Goal: Task Accomplishment & Management: Complete application form

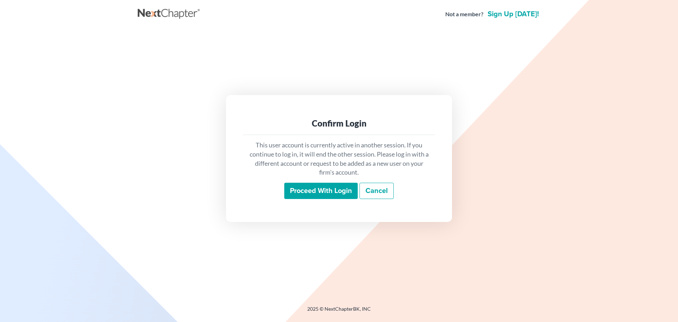
click at [323, 187] on input "Proceed with login" at bounding box center [320, 191] width 73 height 16
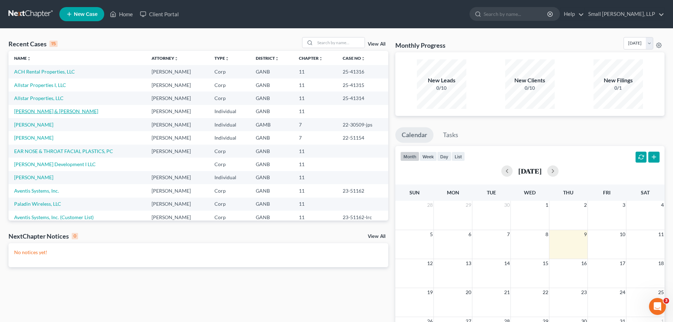
click at [29, 110] on link "[PERSON_NAME] & [PERSON_NAME]" at bounding box center [56, 111] width 84 height 6
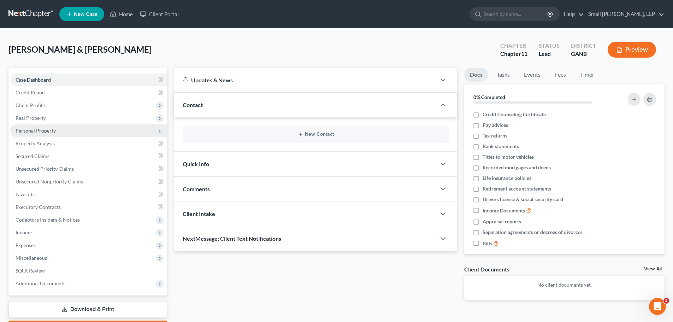
click at [132, 129] on span "Personal Property" at bounding box center [88, 130] width 157 height 13
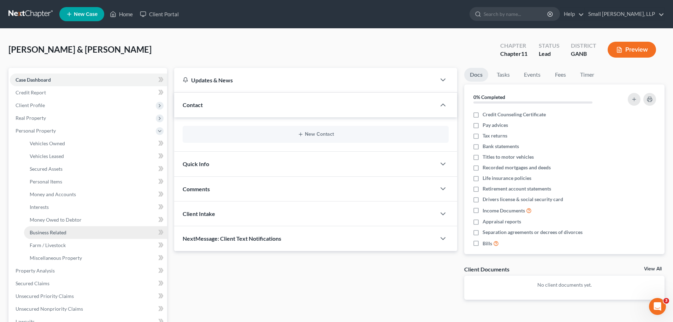
click at [54, 232] on span "Business Related" at bounding box center [48, 232] width 37 height 6
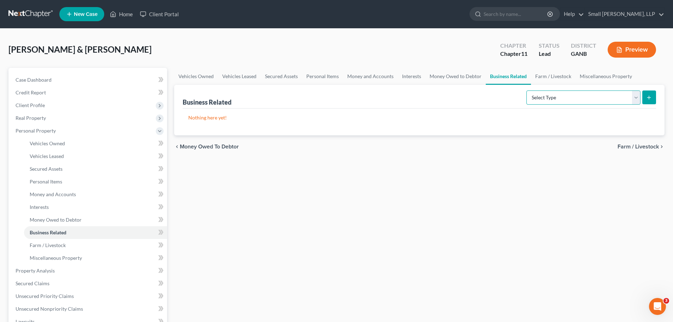
click at [607, 100] on select "Select Type Customer Lists Franchises Inventory Licenses Machinery Office Equip…" at bounding box center [583, 97] width 114 height 14
click at [51, 170] on span "Secured Assets" at bounding box center [46, 169] width 33 height 6
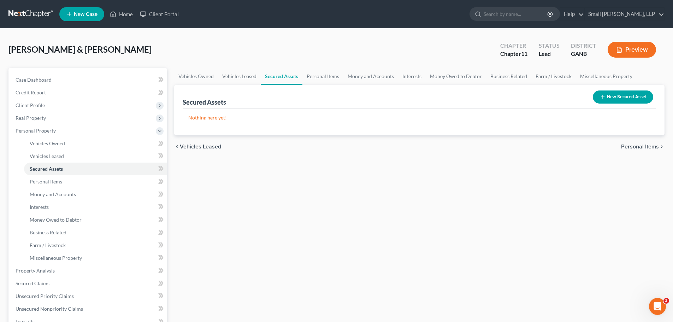
click at [638, 95] on button "New Secured Asset" at bounding box center [623, 96] width 60 height 13
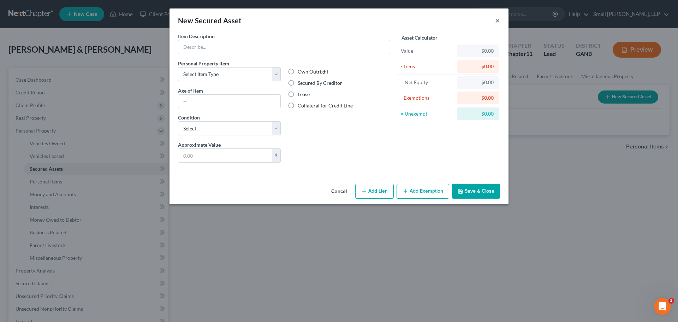
click at [498, 20] on button "×" at bounding box center [497, 20] width 5 height 8
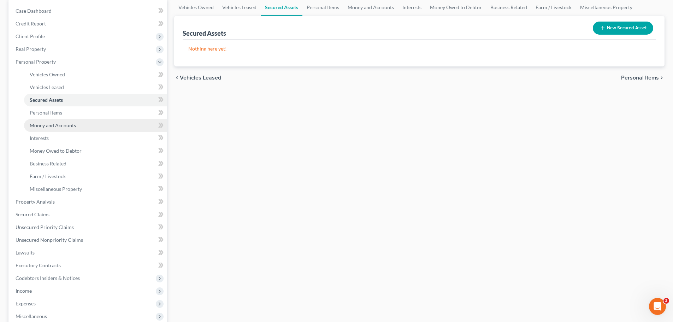
scroll to position [71, 0]
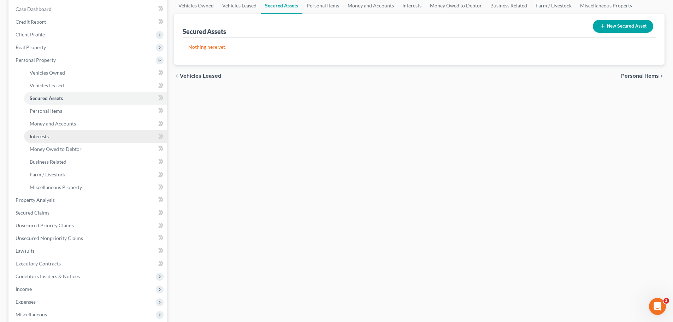
click at [75, 135] on link "Interests" at bounding box center [95, 136] width 143 height 13
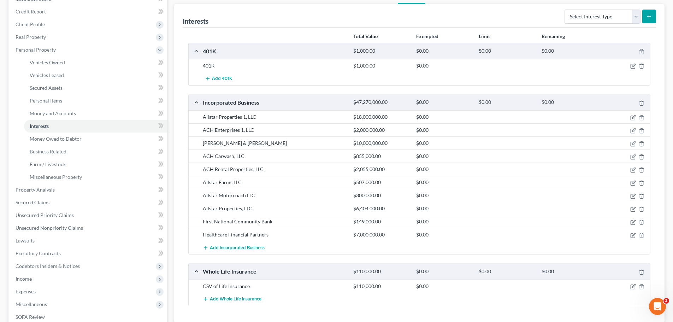
scroll to position [71, 0]
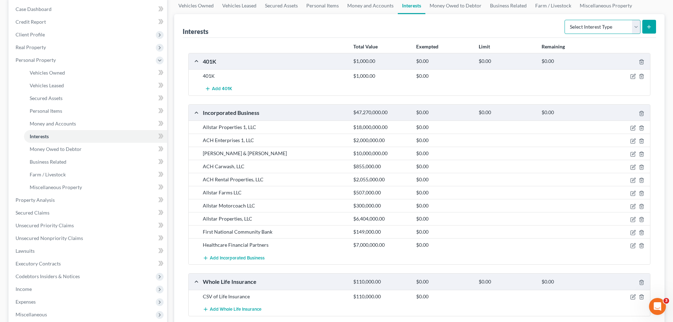
click at [639, 25] on select "Select Interest Type 401K Annuity Bond Education IRA Government Bond Government…" at bounding box center [602, 27] width 76 height 14
select select "incorporated_business"
click at [565, 20] on select "Select Interest Type 401K Annuity Bond Education IRA Government Bond Government…" at bounding box center [602, 27] width 76 height 14
click at [646, 29] on button "submit" at bounding box center [649, 27] width 14 height 14
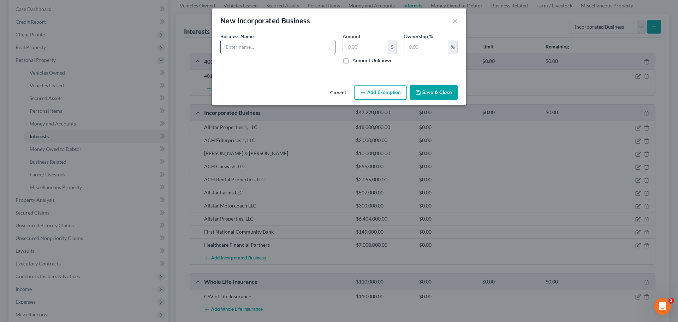
click at [315, 47] on input "text" at bounding box center [278, 46] width 114 height 13
type input "H"
type input "[PERSON_NAME] Holdings, Inc."
click at [447, 95] on button "Save & Close" at bounding box center [434, 92] width 48 height 15
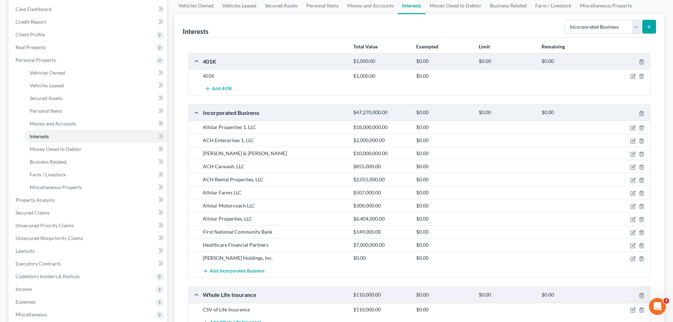
click at [650, 28] on icon "submit" at bounding box center [649, 27] width 6 height 6
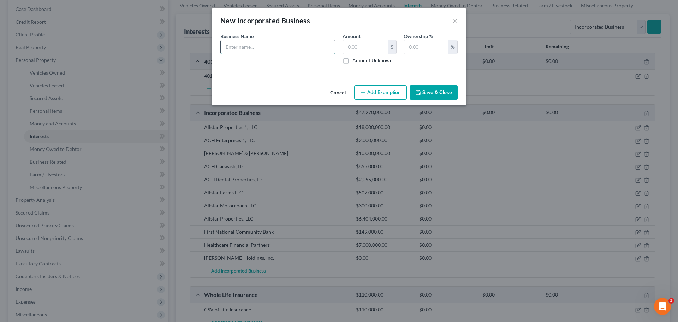
click at [316, 49] on input "text" at bounding box center [278, 46] width 114 height 13
type input "ACH, Inc. and Subsidiary"
click at [443, 96] on button "Save & Close" at bounding box center [434, 92] width 48 height 15
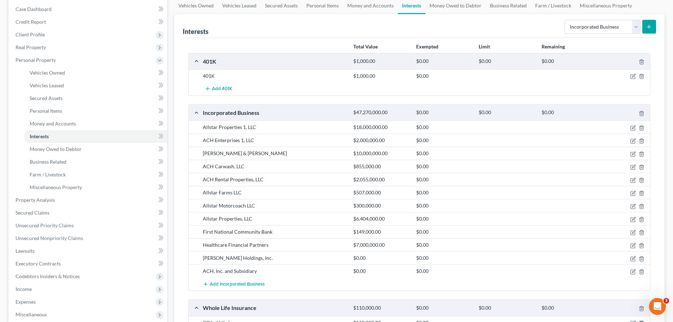
click at [647, 27] on icon "submit" at bounding box center [649, 27] width 6 height 6
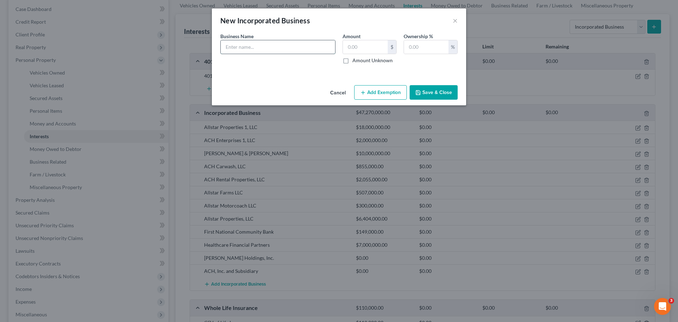
click at [284, 50] on input "text" at bounding box center [278, 46] width 114 height 13
type input "ARSP Holdings, Inc."
click at [443, 93] on button "Save & Close" at bounding box center [434, 92] width 48 height 15
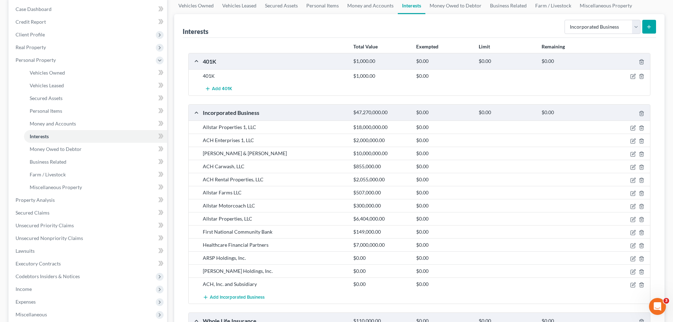
click at [651, 23] on button "submit" at bounding box center [649, 27] width 14 height 14
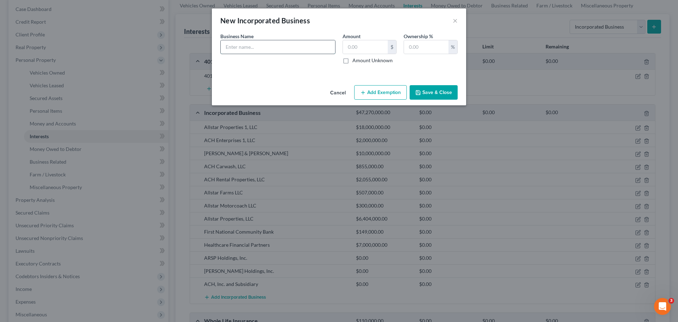
click at [322, 50] on input "text" at bounding box center [278, 46] width 114 height 13
type input "Sterling Premium Finance Inc."
click at [445, 94] on button "Save & Close" at bounding box center [434, 92] width 48 height 15
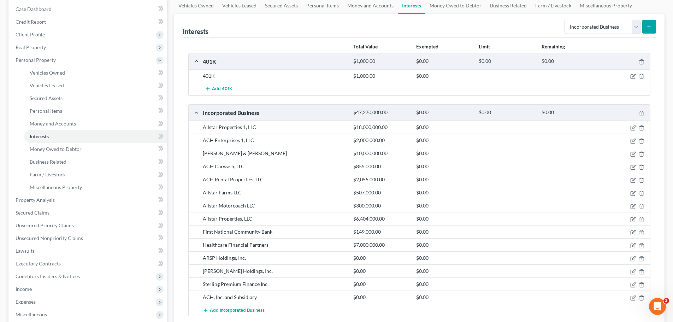
click at [651, 29] on icon "submit" at bounding box center [649, 27] width 6 height 6
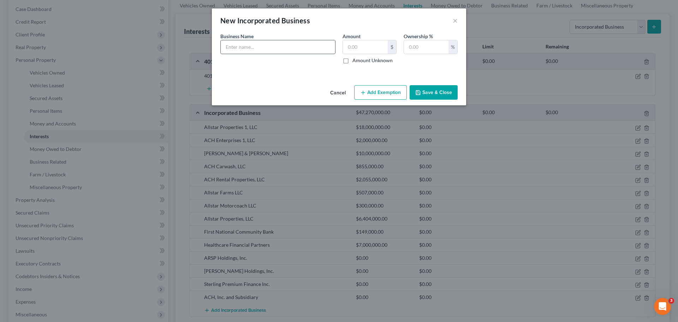
click at [302, 48] on input "text" at bounding box center [278, 46] width 114 height 13
type input "ACH Crew, LLC"
click at [421, 92] on icon "button" at bounding box center [418, 93] width 6 height 6
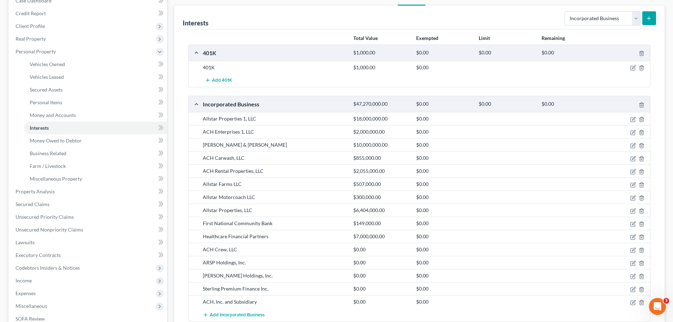
scroll to position [35, 0]
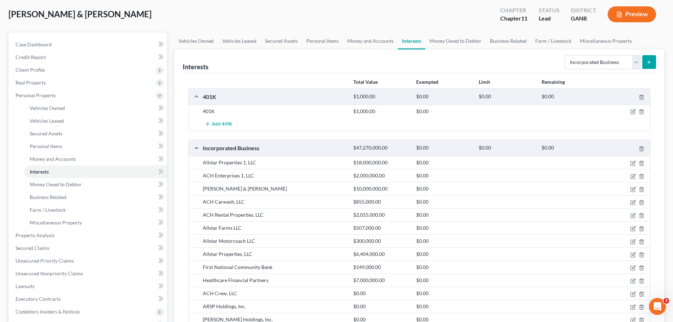
click at [647, 60] on icon "submit" at bounding box center [649, 62] width 6 height 6
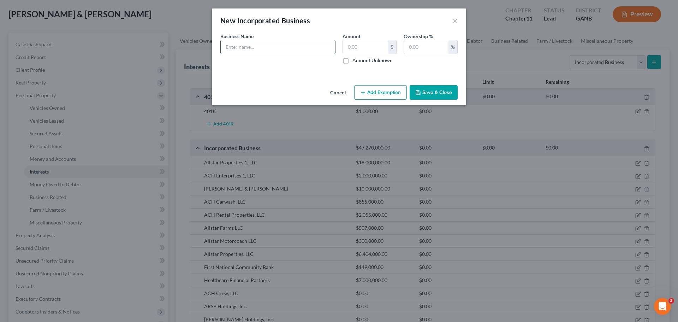
click at [272, 50] on input "text" at bounding box center [278, 46] width 114 height 13
type input "National Escrow, Inc."
click at [449, 92] on button "Save & Close" at bounding box center [434, 92] width 48 height 15
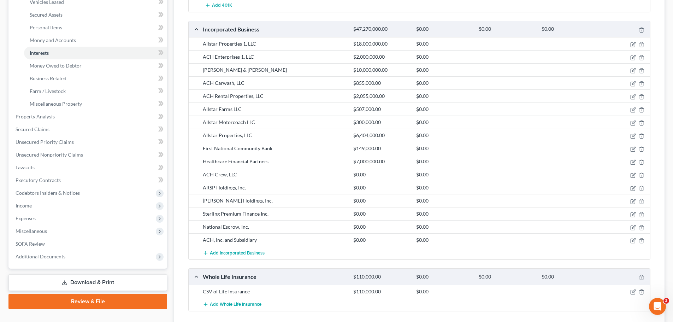
scroll to position [141, 0]
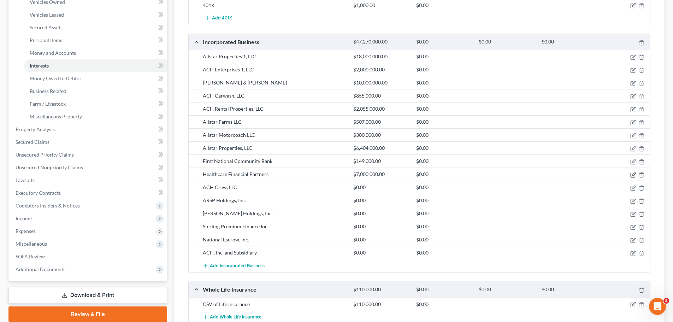
click at [631, 174] on icon "button" at bounding box center [633, 175] width 6 height 6
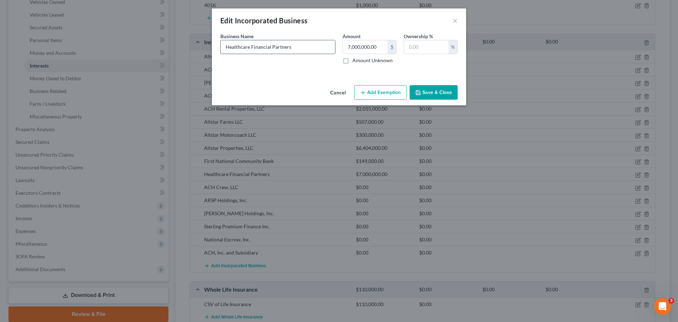
drag, startPoint x: 306, startPoint y: 46, endPoint x: 275, endPoint y: 47, distance: 30.4
click at [259, 46] on input "Healthcare Financial Partners" at bounding box center [278, 46] width 114 height 13
type input "Healthcare Facilities Partners, LLC"
click at [436, 91] on button "Save & Close" at bounding box center [434, 92] width 48 height 15
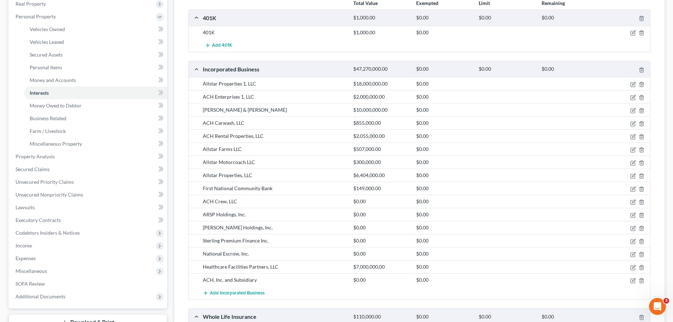
scroll to position [71, 0]
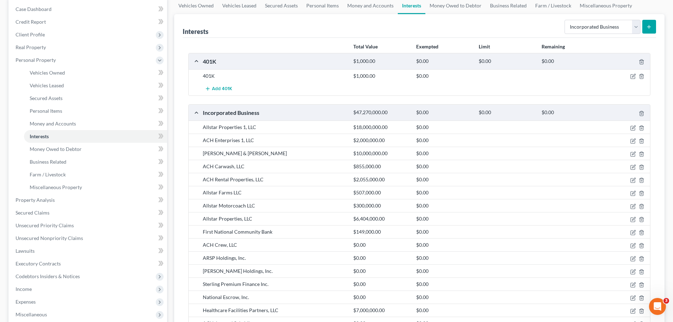
click at [648, 30] on button "submit" at bounding box center [649, 27] width 14 height 14
click at [649, 25] on line "submit" at bounding box center [649, 26] width 0 height 3
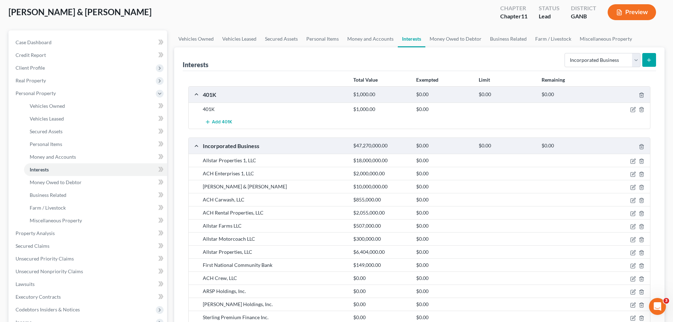
scroll to position [33, 0]
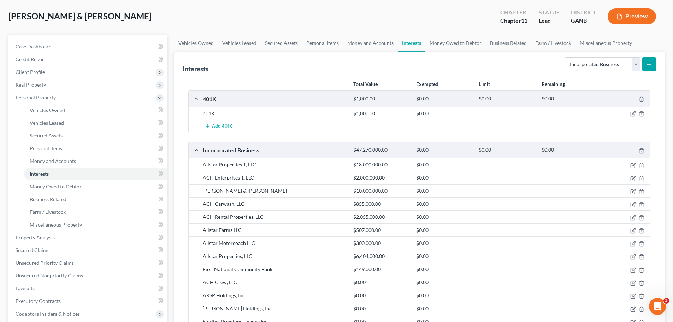
click at [645, 60] on button "submit" at bounding box center [649, 64] width 14 height 14
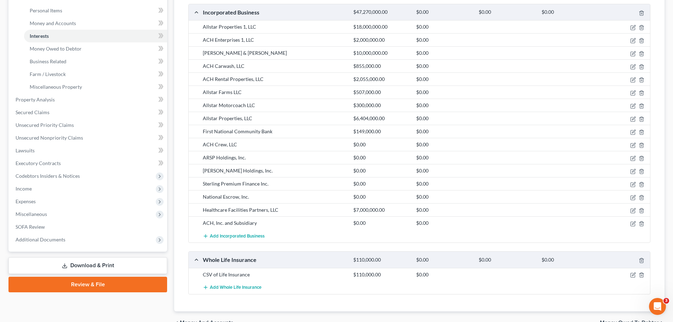
scroll to position [174, 0]
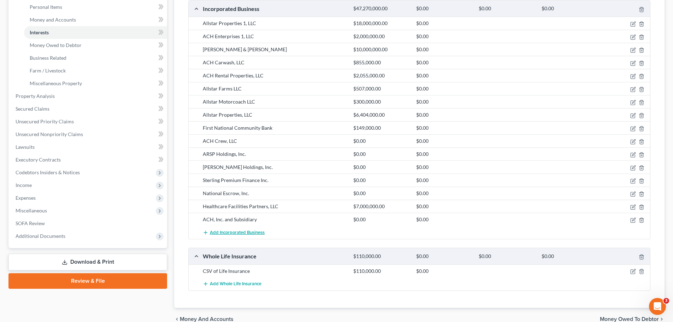
click at [235, 233] on span "Add Incorporated Business" at bounding box center [237, 233] width 55 height 6
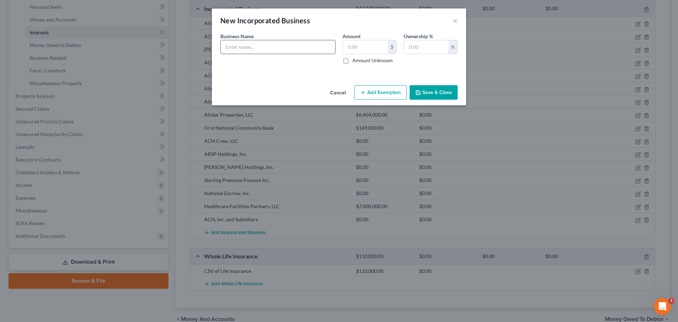
click at [311, 52] on input "text" at bounding box center [278, 46] width 114 height 13
type input "Allstar Motors, LLC"
click at [439, 91] on button "Save & Close" at bounding box center [434, 92] width 48 height 15
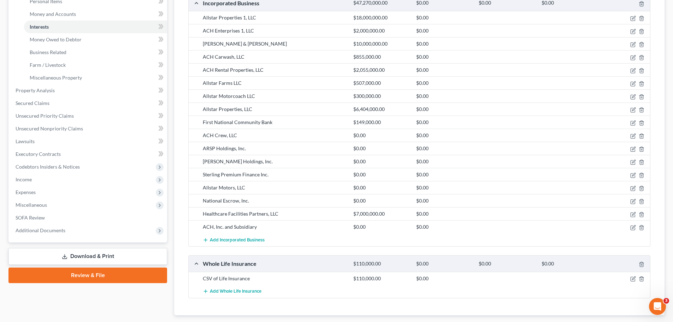
scroll to position [223, 0]
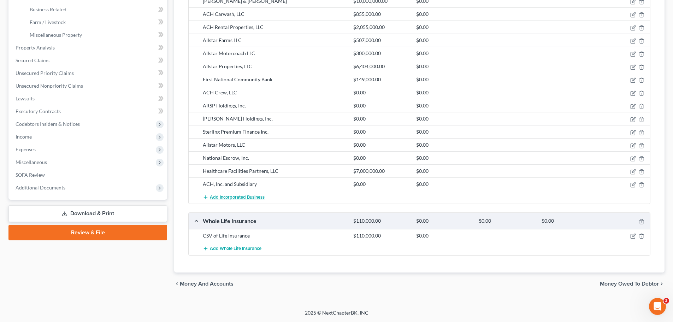
click at [238, 196] on span "Add Incorporated Business" at bounding box center [237, 197] width 55 height 6
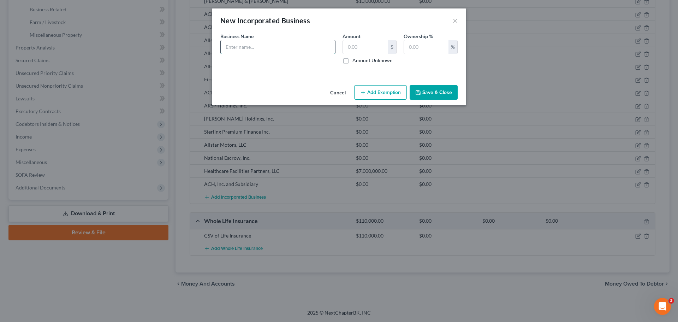
click at [262, 47] on input "text" at bounding box center [278, 46] width 114 height 13
type input "HCFP Investments #1, LLC"
click at [433, 94] on button "Save & Close" at bounding box center [434, 92] width 48 height 15
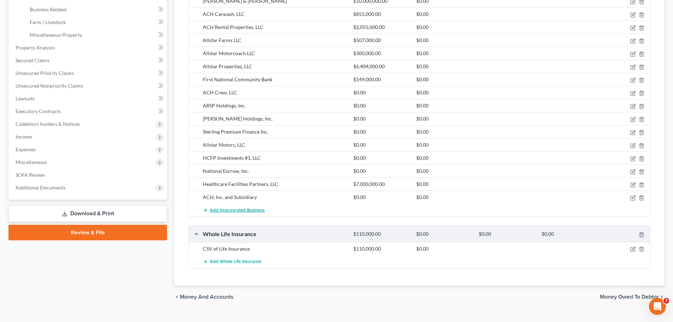
click at [249, 210] on span "Add Incorporated Business" at bounding box center [237, 210] width 55 height 6
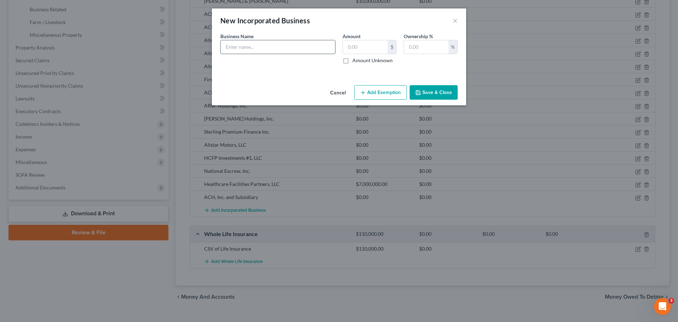
click at [261, 45] on input "text" at bounding box center [278, 46] width 114 height 13
type input "ACH Entertainment, LLC"
click at [440, 93] on button "Save & Close" at bounding box center [434, 92] width 48 height 15
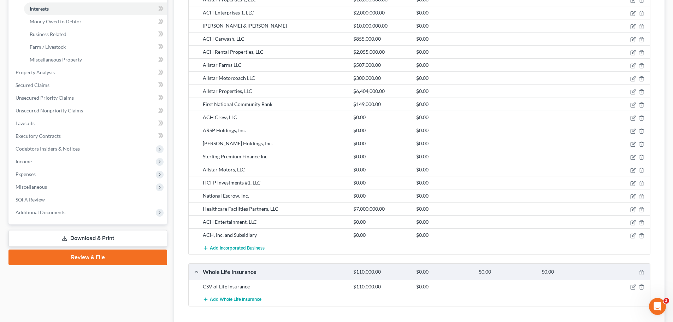
scroll to position [249, 0]
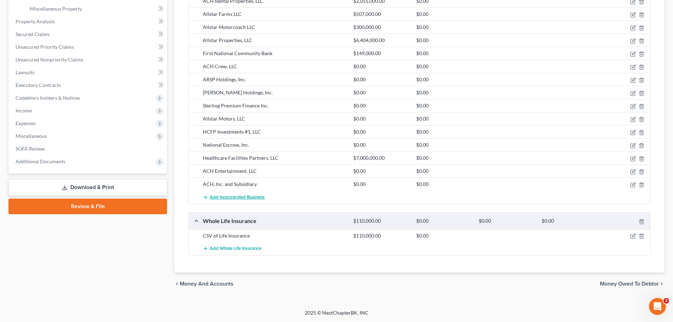
click at [245, 198] on span "Add Incorporated Business" at bounding box center [237, 197] width 55 height 6
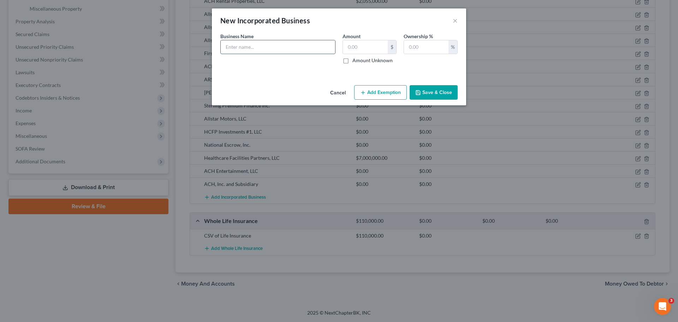
click at [280, 48] on input "text" at bounding box center [278, 46] width 114 height 13
type input "ACH Laundry, LLC"
click at [445, 94] on button "Save & Close" at bounding box center [434, 92] width 48 height 15
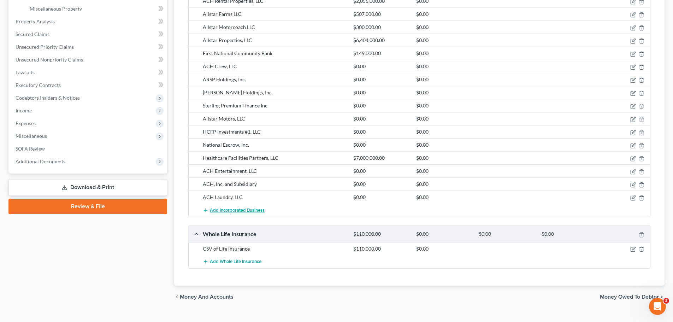
click at [238, 211] on span "Add Incorporated Business" at bounding box center [237, 210] width 55 height 6
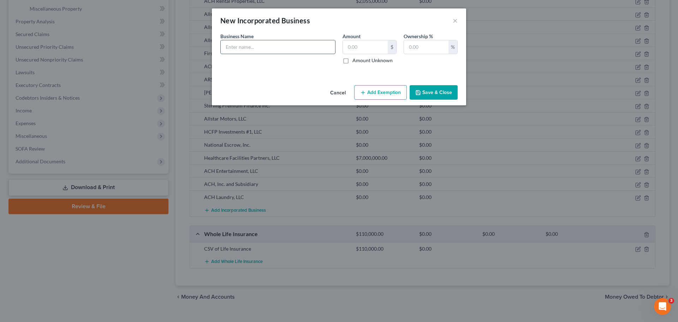
click at [284, 52] on input "text" at bounding box center [278, 46] width 114 height 13
type input "National Custom Corporate Services, Inc."
click at [452, 96] on button "Save & Close" at bounding box center [434, 92] width 48 height 15
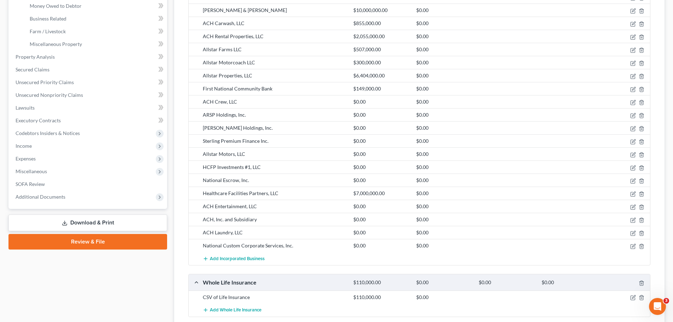
scroll to position [275, 0]
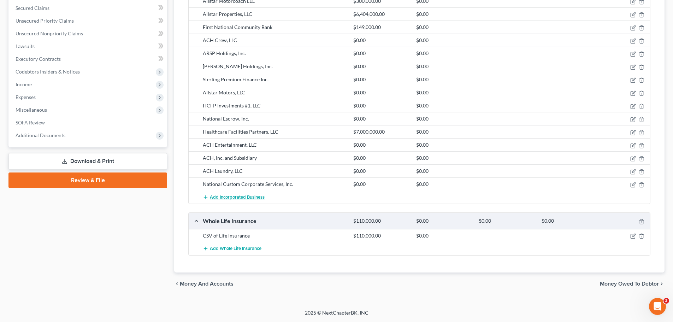
click at [255, 197] on span "Add Incorporated Business" at bounding box center [237, 197] width 55 height 6
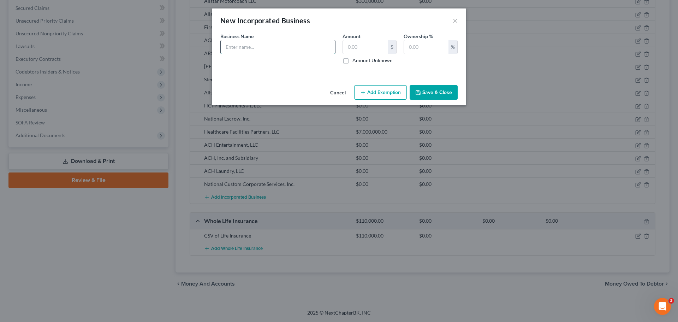
click at [258, 48] on input "text" at bounding box center [278, 46] width 114 height 13
type input "Woodford Clothing, LLC"
click at [426, 90] on button "Save & Close" at bounding box center [434, 92] width 48 height 15
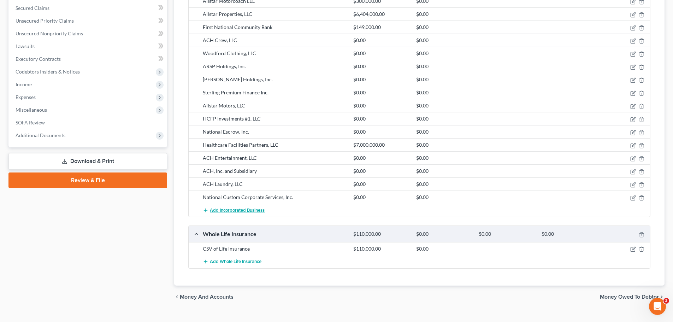
click at [223, 211] on span "Add Incorporated Business" at bounding box center [237, 210] width 55 height 6
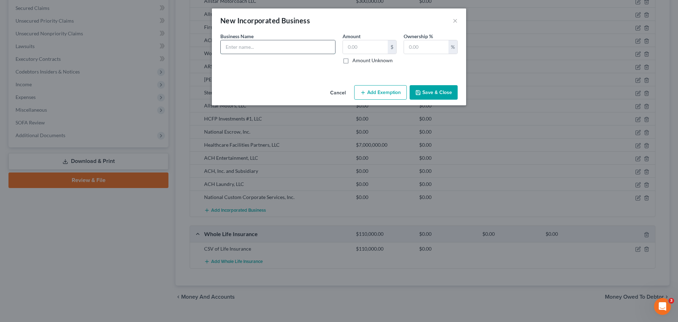
click at [287, 49] on input "text" at bounding box center [278, 46] width 114 height 13
type input "Canyon Breeze, LLC"
click at [432, 90] on button "Save & Close" at bounding box center [434, 92] width 48 height 15
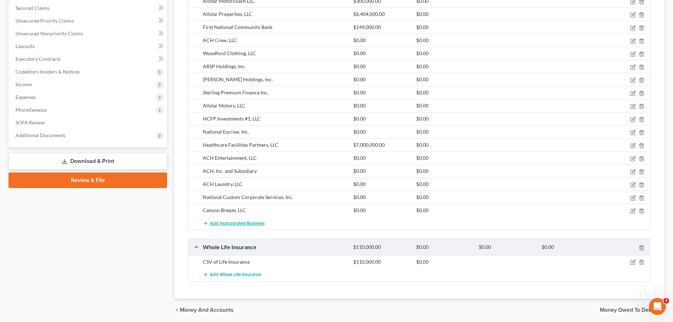
click at [226, 225] on span "Add Incorporated Business" at bounding box center [237, 223] width 55 height 6
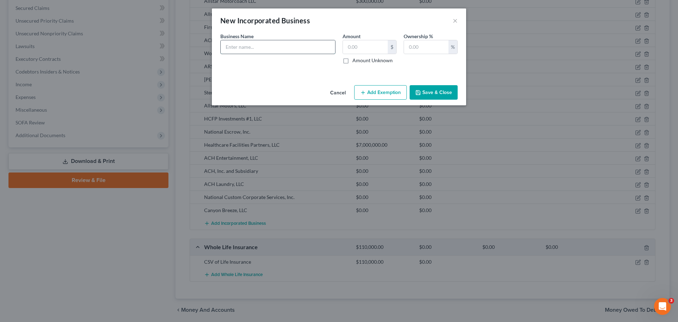
click at [257, 49] on input "text" at bounding box center [278, 46] width 114 height 13
type input "Woodford Racing Cymbala, LLC"
click at [438, 90] on button "Save & Close" at bounding box center [434, 92] width 48 height 15
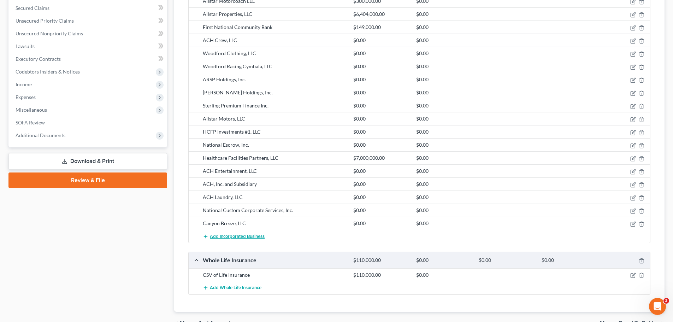
click at [252, 236] on span "Add Incorporated Business" at bounding box center [237, 236] width 55 height 6
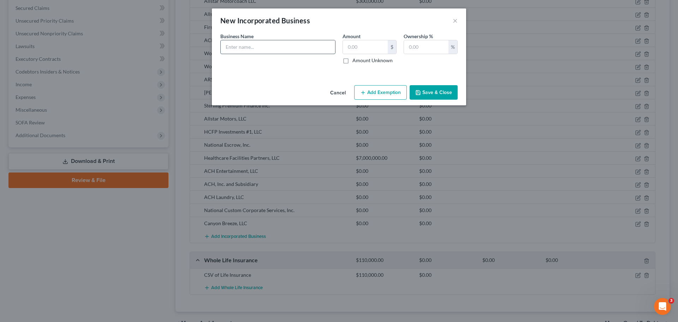
click at [263, 50] on input "text" at bounding box center [278, 46] width 114 height 13
type input "HCFP of Lee County Investments, LLC"
click at [424, 93] on button "Save & Close" at bounding box center [434, 92] width 48 height 15
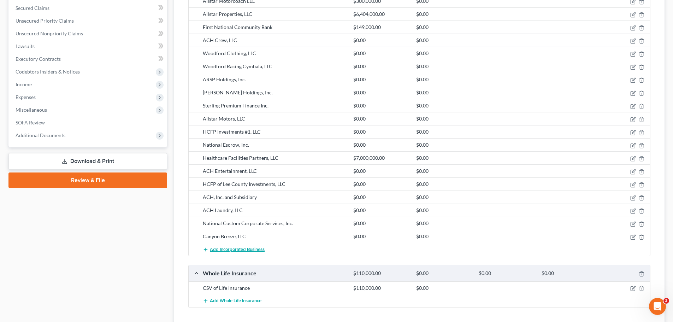
click at [246, 247] on span "Add Incorporated Business" at bounding box center [237, 249] width 55 height 6
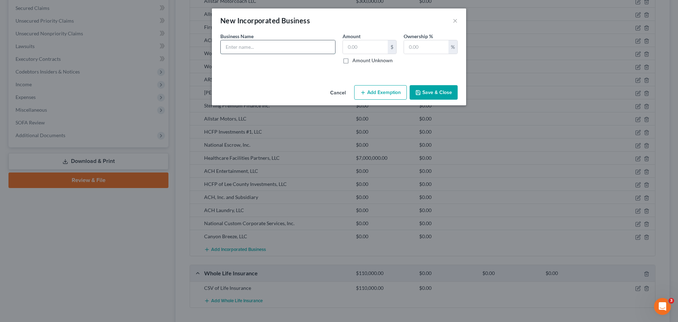
click at [261, 46] on input "text" at bounding box center [278, 46] width 114 height 13
type input "Partners In Health Care Development, LLC"
drag, startPoint x: 451, startPoint y: 93, endPoint x: 472, endPoint y: 101, distance: 22.8
click at [451, 93] on button "Save & Close" at bounding box center [434, 92] width 48 height 15
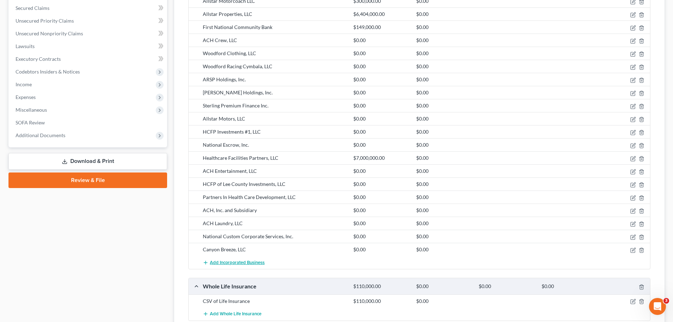
click at [243, 262] on span "Add Incorporated Business" at bounding box center [237, 263] width 55 height 6
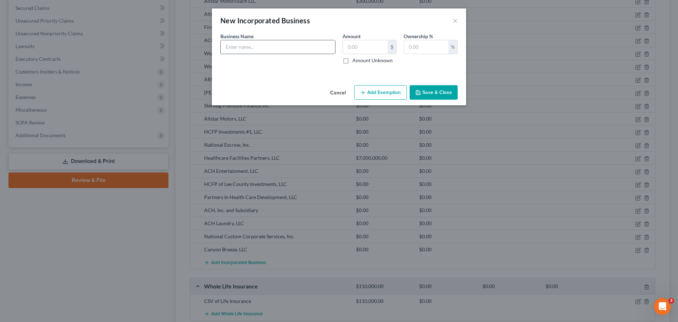
click at [267, 48] on input "text" at bounding box center [278, 46] width 114 height 13
type input "HCFP of [PERSON_NAME] Investments, LLC"
click at [424, 94] on button "Save & Close" at bounding box center [434, 92] width 48 height 15
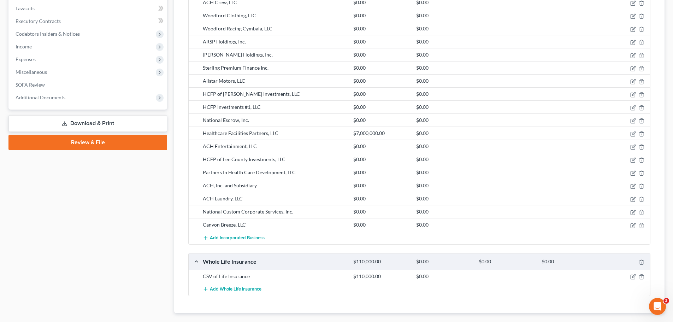
scroll to position [353, 0]
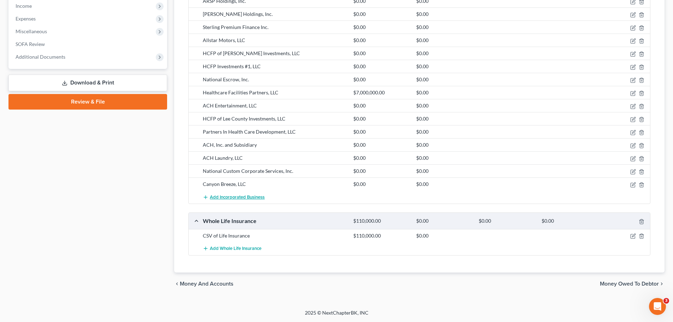
click at [244, 195] on span "Add Incorporated Business" at bounding box center [237, 197] width 55 height 6
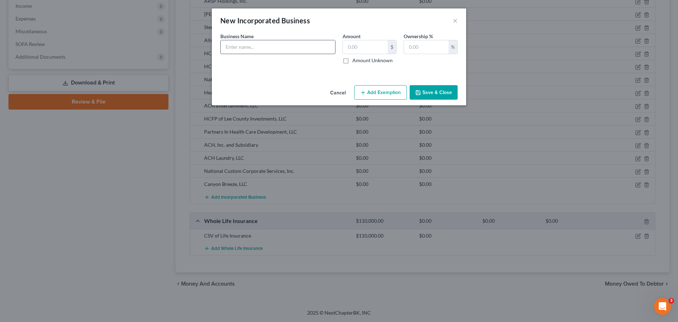
click at [289, 51] on input "text" at bounding box center [278, 46] width 114 height 13
click at [260, 46] on input "Woodford Raching Chestertown, LLC" at bounding box center [278, 46] width 114 height 13
type input "Woodford Racing Chestertown, LLC"
click at [420, 95] on icon "button" at bounding box center [418, 93] width 6 height 6
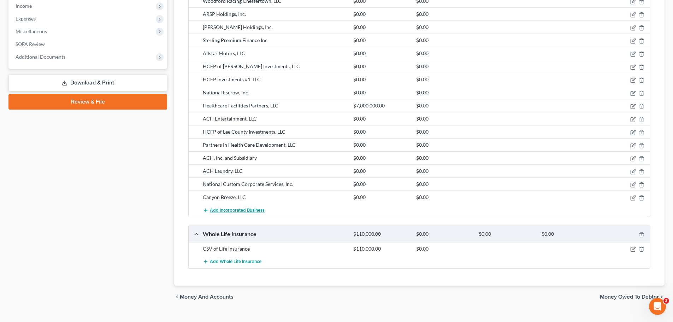
click at [218, 207] on span "Add Incorporated Business" at bounding box center [237, 210] width 55 height 6
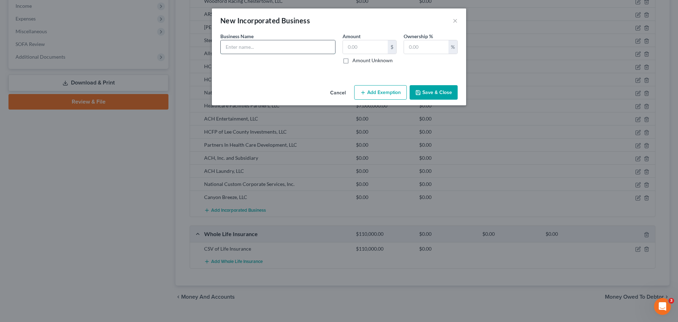
click at [295, 48] on input "text" at bounding box center [278, 46] width 114 height 13
drag, startPoint x: 257, startPoint y: 47, endPoint x: 241, endPoint y: 71, distance: 29.0
click at [240, 71] on div "An exemption set must first be selected from the Filing Information section. Bu…" at bounding box center [339, 57] width 254 height 50
click at [260, 48] on input "Woodford Raching 2019, LLC" at bounding box center [278, 46] width 114 height 13
click at [273, 64] on div "Business Name * Woodford Racing 2019, LLC" at bounding box center [278, 47] width 122 height 31
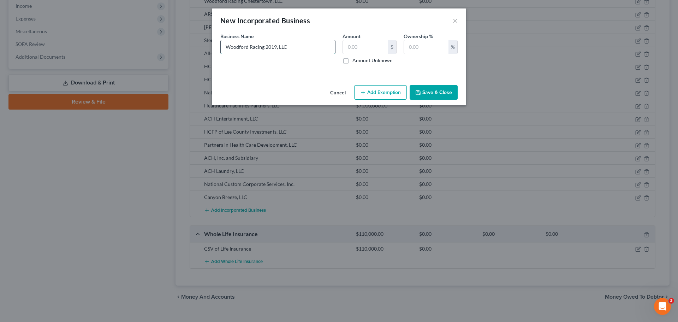
drag, startPoint x: 275, startPoint y: 48, endPoint x: 286, endPoint y: 48, distance: 10.9
click at [276, 48] on input "Woodford Racing 2019, LLC" at bounding box center [278, 46] width 114 height 13
type input "Woodford Racing 2019 Colts, LLC"
click at [286, 79] on div "An exemption set must first be selected from the Filing Information section. Bu…" at bounding box center [339, 57] width 254 height 50
click at [439, 95] on button "Save & Close" at bounding box center [434, 92] width 48 height 15
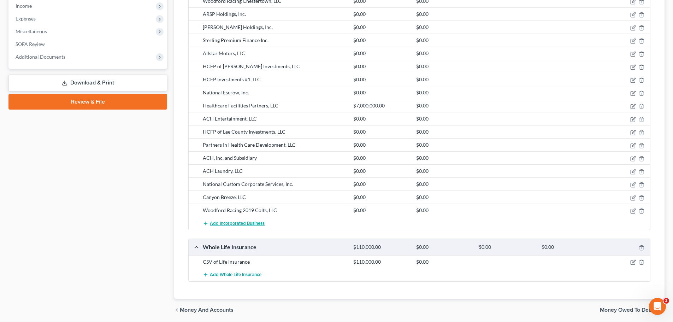
click at [227, 222] on span "Add Incorporated Business" at bounding box center [237, 223] width 55 height 6
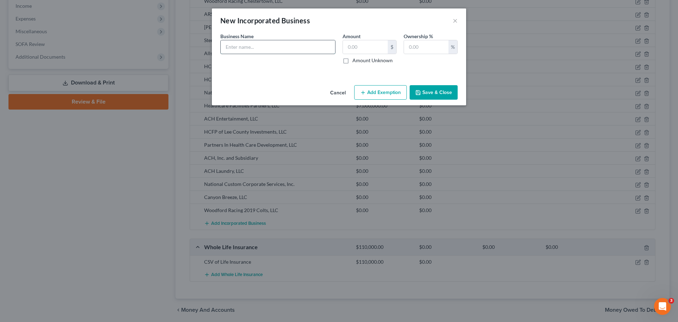
click at [264, 47] on input "text" at bounding box center [278, 46] width 114 height 13
type input "Health Care Facilities Partners Admins"
click at [434, 92] on button "Save & Close" at bounding box center [434, 92] width 48 height 15
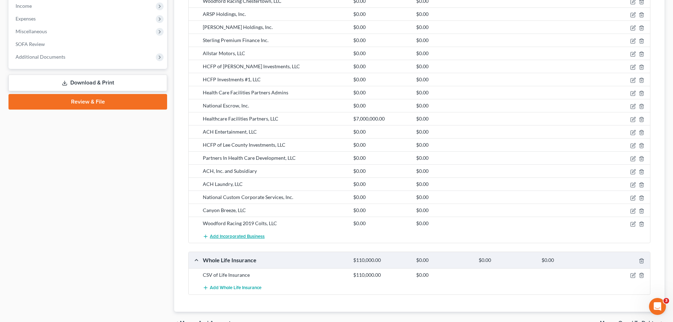
click at [250, 237] on span "Add Incorporated Business" at bounding box center [237, 236] width 55 height 6
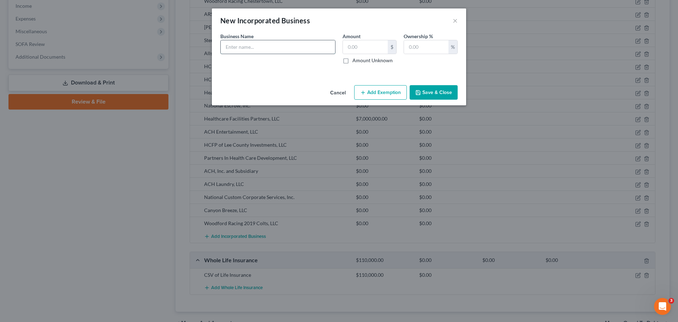
click at [276, 47] on input "text" at bounding box center [278, 46] width 114 height 13
type input "SDP of Dallas Holdings, LLC"
click at [419, 89] on button "Save & Close" at bounding box center [434, 92] width 48 height 15
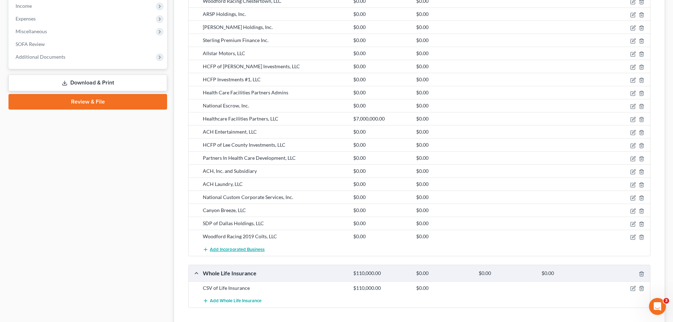
click at [235, 249] on span "Add Incorporated Business" at bounding box center [237, 249] width 55 height 6
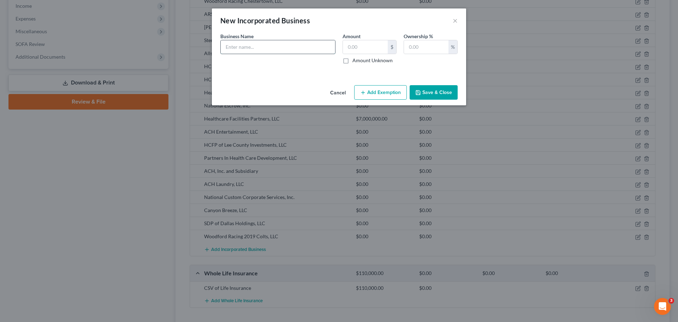
click at [270, 52] on input "text" at bounding box center [278, 46] width 114 height 13
type input "Woodford Racing Fit to Fight, LLC"
click at [444, 92] on button "Save & Close" at bounding box center [434, 92] width 48 height 15
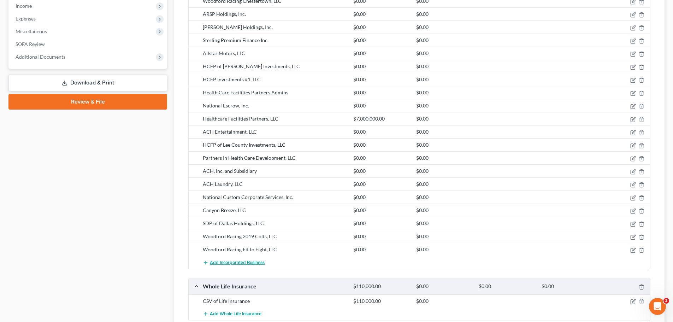
click at [246, 262] on span "Add Incorporated Business" at bounding box center [237, 263] width 55 height 6
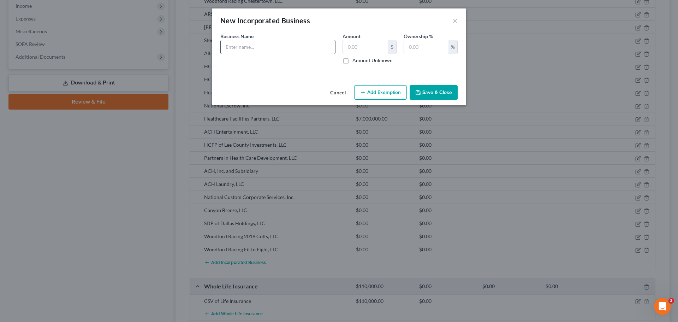
click at [255, 44] on input "text" at bounding box center [278, 46] width 114 height 13
click at [260, 45] on input "Woodford Raching Bee Bee Bee, LLC" at bounding box center [278, 46] width 114 height 13
type input "Woodford Racing Bee Bee Bee, LLC"
click at [410, 94] on button "Save & Close" at bounding box center [434, 92] width 48 height 15
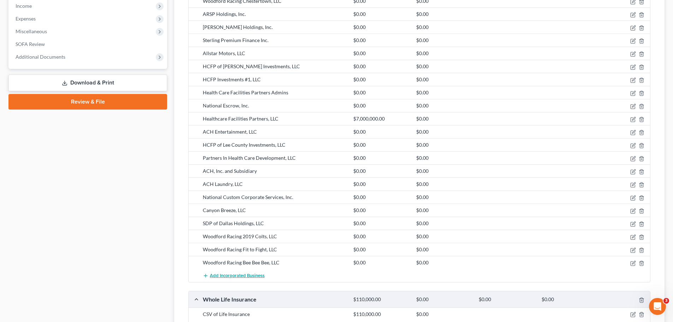
click at [253, 274] on span "Add Incorporated Business" at bounding box center [237, 276] width 55 height 6
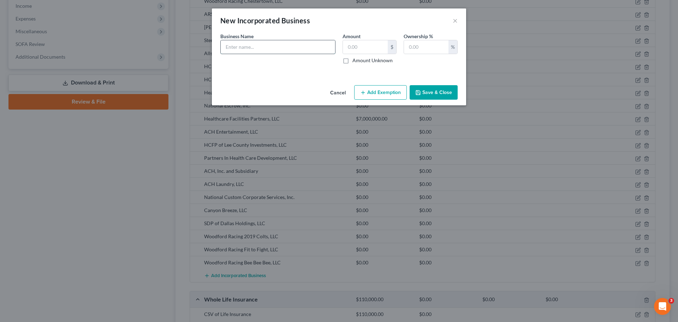
click at [263, 46] on input "text" at bounding box center [278, 46] width 114 height 13
type input "W"
click at [278, 46] on input "Woodford Racing Heroes Honor, LLC" at bounding box center [278, 46] width 114 height 13
type input "Woodford Racing Heros Honor, LLC"
click at [429, 91] on button "Save & Close" at bounding box center [434, 92] width 48 height 15
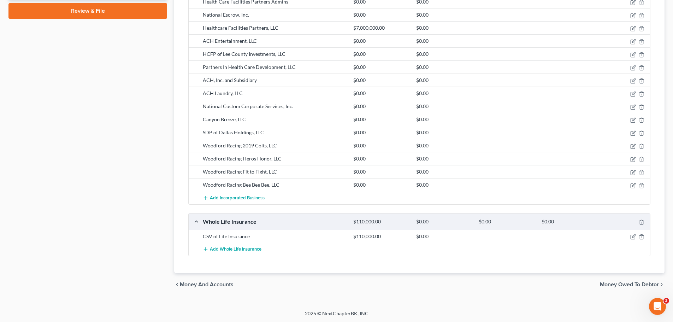
scroll to position [445, 0]
click at [248, 198] on span "Add Incorporated Business" at bounding box center [237, 197] width 55 height 6
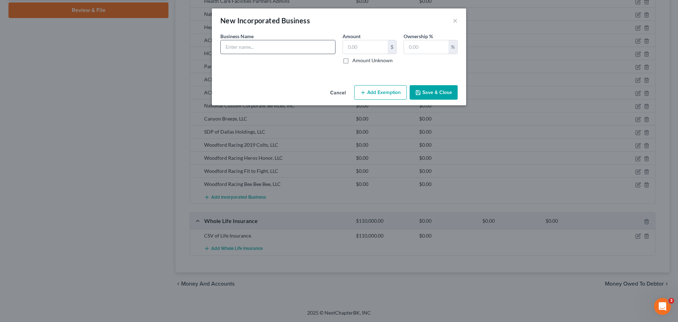
click at [280, 48] on input "text" at bounding box center [278, 46] width 114 height 13
type input "G&A Managers, LLC"
click at [420, 88] on button "Save & Close" at bounding box center [434, 92] width 48 height 15
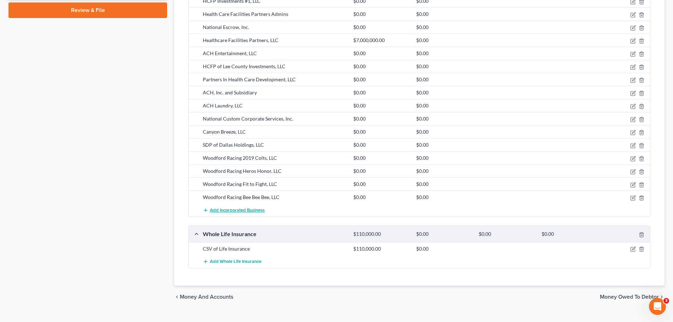
click at [243, 207] on span "Add Incorporated Business" at bounding box center [237, 210] width 55 height 6
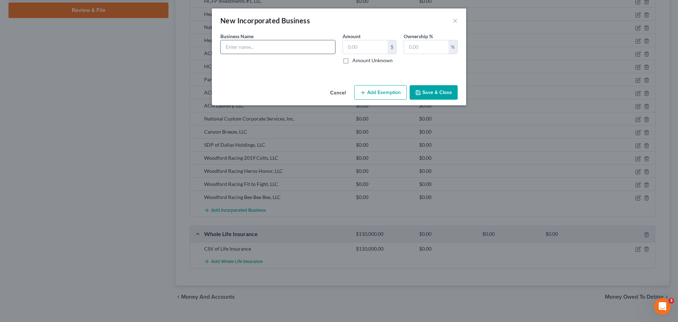
click at [280, 50] on input "text" at bounding box center [278, 46] width 114 height 13
type input "HCFP of AL Enterprises, LLC"
click at [422, 90] on button "Save & Close" at bounding box center [434, 92] width 48 height 15
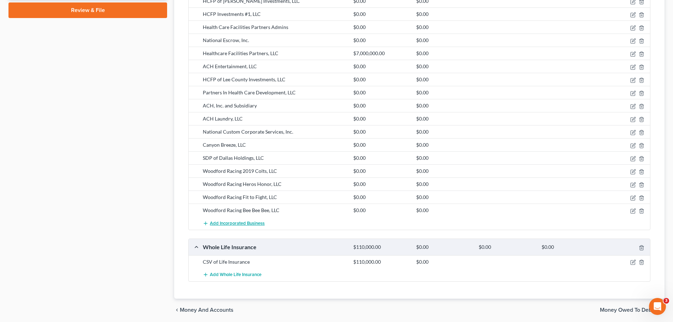
click at [242, 220] on button "Add Incorporated Business" at bounding box center [234, 222] width 62 height 13
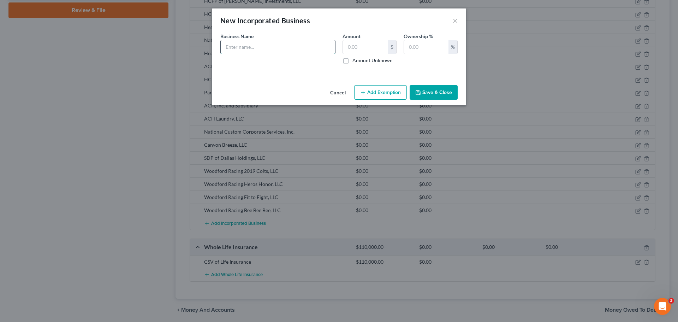
click at [269, 48] on input "text" at bounding box center [278, 46] width 114 height 13
type input "HCFP of PA Enterprises, LLC"
click at [426, 85] on button "Save & Close" at bounding box center [434, 92] width 48 height 15
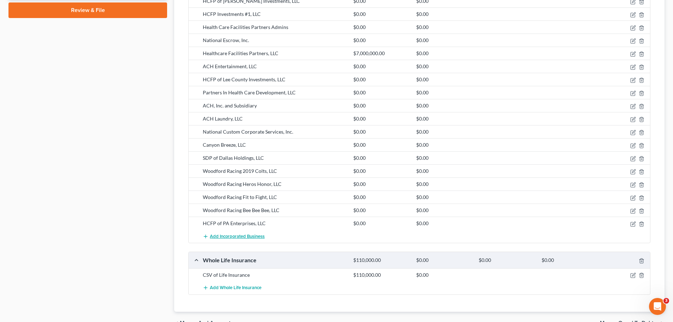
click at [227, 234] on span "Add Incorporated Business" at bounding box center [237, 236] width 55 height 6
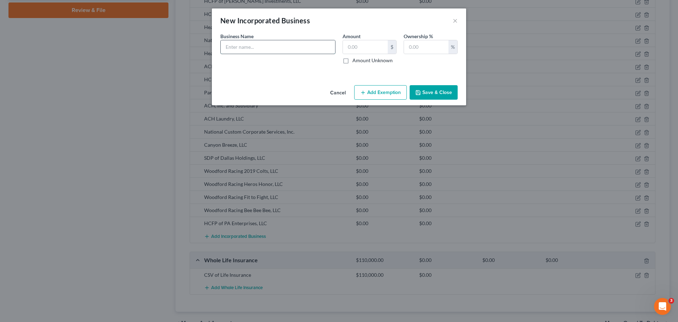
click at [256, 41] on input "text" at bounding box center [278, 46] width 114 height 13
type input "Woodford Racing [PERSON_NAME] LLC"
click at [420, 93] on icon "button" at bounding box center [418, 93] width 6 height 6
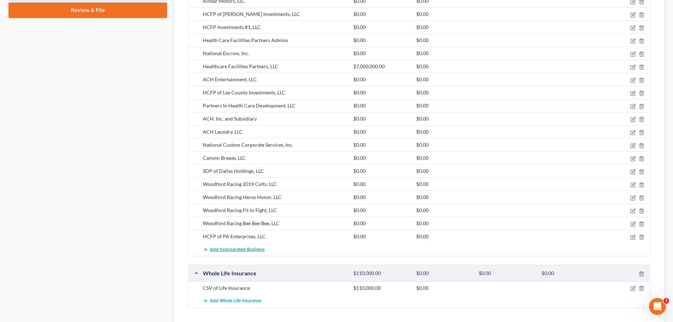
click at [241, 251] on span "Add Incorporated Business" at bounding box center [237, 249] width 55 height 6
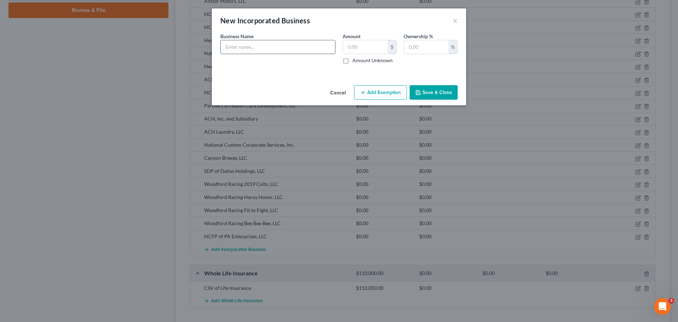
click at [277, 46] on input "text" at bounding box center [278, 46] width 114 height 13
type input "Woodford Racing Lassie Dear LLC"
click at [438, 94] on button "Save & Close" at bounding box center [434, 92] width 48 height 15
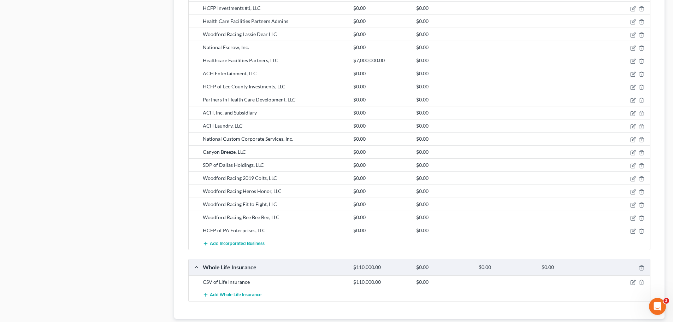
scroll to position [510, 0]
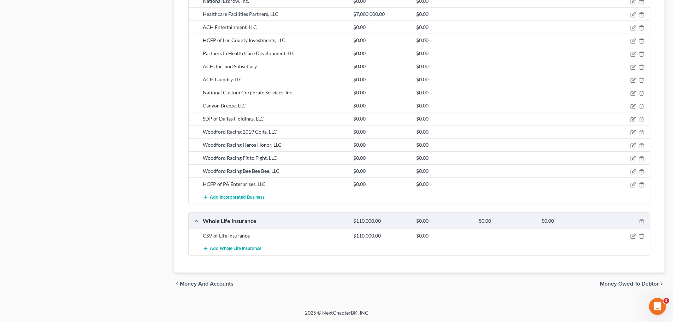
click at [234, 197] on span "Add Incorporated Business" at bounding box center [237, 197] width 55 height 6
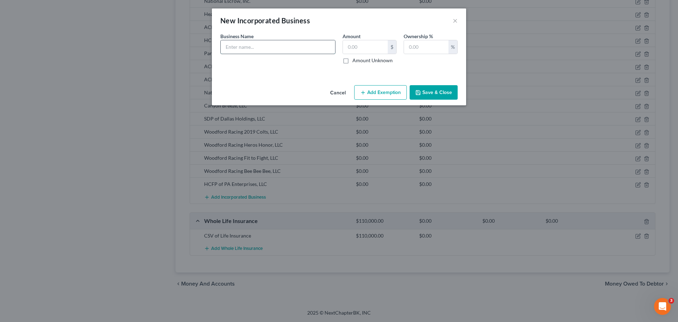
click at [271, 48] on input "text" at bounding box center [278, 46] width 114 height 13
type input "Woodford Racing Buckpasser LLC"
click at [418, 90] on icon "button" at bounding box center [418, 92] width 4 height 4
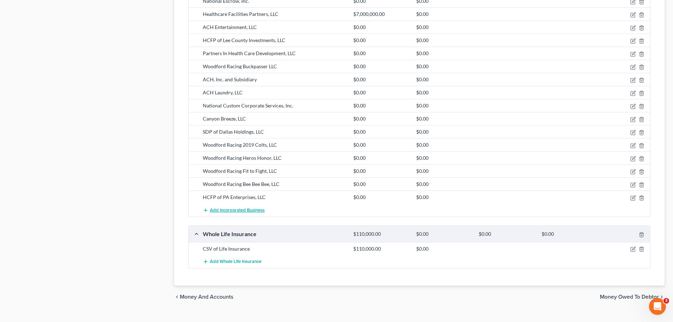
click at [247, 209] on span "Add Incorporated Business" at bounding box center [237, 210] width 55 height 6
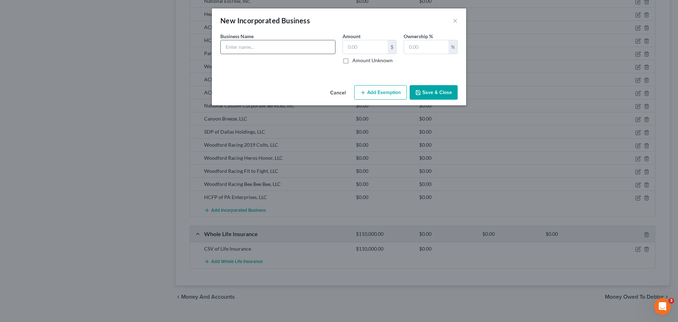
click at [296, 44] on input "text" at bounding box center [278, 46] width 114 height 13
type input "HCFP Legacy Holdings, LLC"
click at [440, 94] on button "Save & Close" at bounding box center [434, 92] width 48 height 15
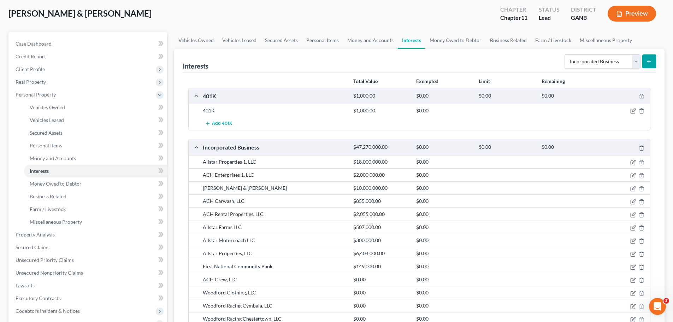
scroll to position [16, 0]
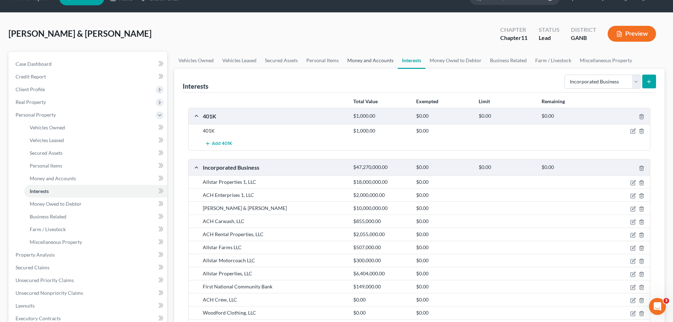
click at [364, 60] on link "Money and Accounts" at bounding box center [370, 60] width 55 height 17
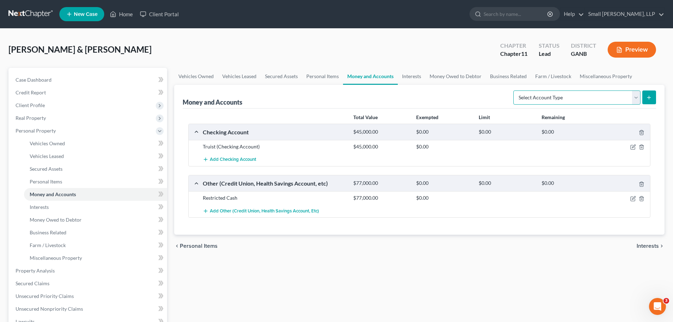
click at [639, 97] on select "Select Account Type Brokerage Cash on Hand Certificates of Deposit Checking Acc…" at bounding box center [576, 97] width 127 height 14
select select "checking"
click at [515, 90] on select "Select Account Type Brokerage Cash on Hand Certificates of Deposit Checking Acc…" at bounding box center [576, 97] width 127 height 14
click at [648, 99] on icon "submit" at bounding box center [649, 98] width 6 height 6
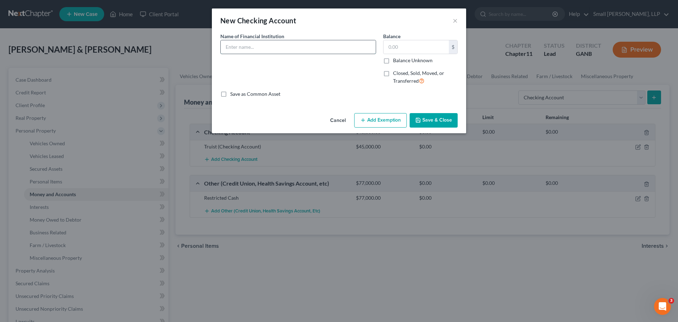
click at [307, 45] on input "text" at bounding box center [298, 46] width 155 height 13
click at [454, 21] on button "×" at bounding box center [455, 20] width 5 height 8
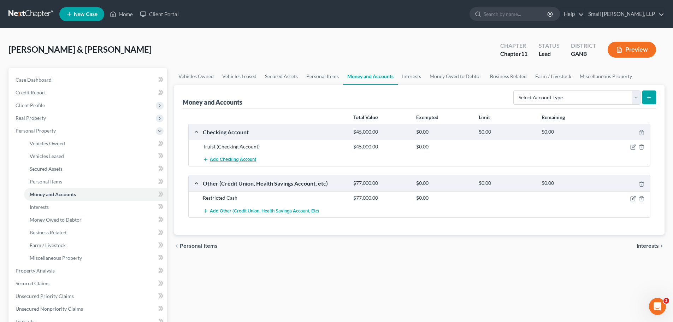
click at [246, 159] on span "Add Checking Account" at bounding box center [233, 160] width 46 height 6
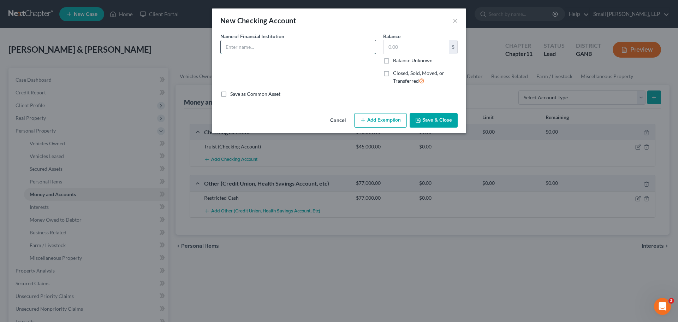
click at [244, 51] on input "text" at bounding box center [298, 46] width 155 height 13
type input "Firs National Community bank"
click at [393, 72] on label "Closed, Sold, Moved, or Transferred" at bounding box center [425, 77] width 65 height 15
click at [396, 72] on input "Closed, Sold, Moved, or Transferred" at bounding box center [398, 72] width 5 height 5
checkbox input "true"
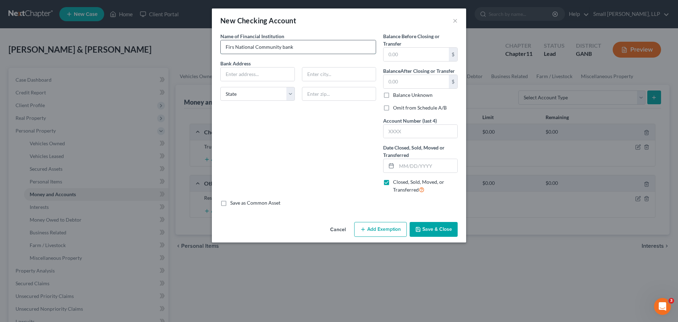
click at [235, 44] on input "Firs National Community bank" at bounding box center [298, 46] width 155 height 13
type input "First National Community bank"
click at [411, 133] on input "text" at bounding box center [421, 131] width 74 height 13
type input "6289"
click at [270, 73] on input "text" at bounding box center [258, 73] width 74 height 13
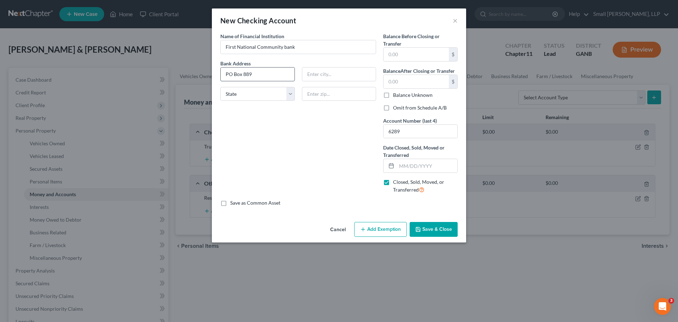
type input "PO Box 889"
type input "Chatsworth"
select select "10"
type input "30705"
click at [399, 163] on input "text" at bounding box center [427, 165] width 61 height 13
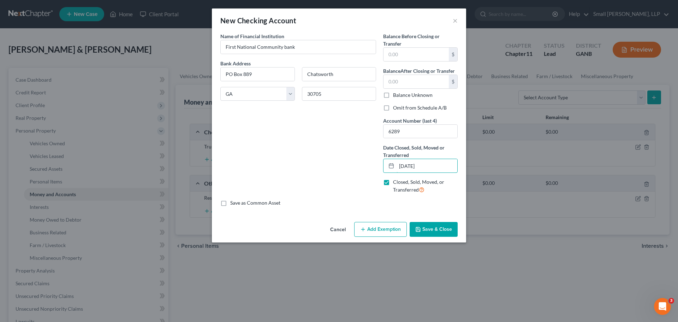
type input "09/26/2025"
click at [396, 79] on input "text" at bounding box center [416, 81] width 65 height 13
click at [394, 52] on input "text" at bounding box center [416, 54] width 65 height 13
type input "804.63"
click at [434, 226] on button "Save & Close" at bounding box center [434, 229] width 48 height 15
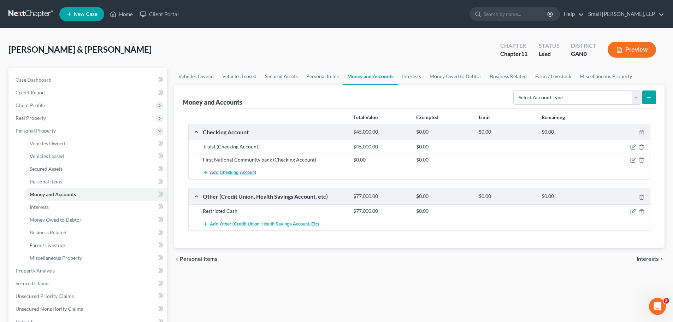
click at [221, 170] on span "Add Checking Account" at bounding box center [233, 173] width 46 height 6
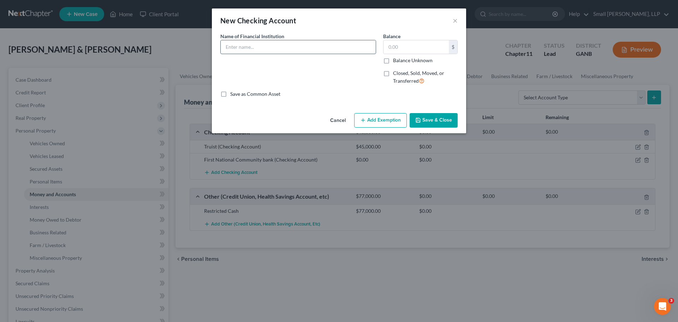
click at [260, 48] on input "text" at bounding box center [298, 46] width 155 height 13
type input "First National Community bank"
click at [392, 73] on div "Closed, Sold, Moved, or Transferred" at bounding box center [420, 77] width 75 height 15
click at [393, 73] on label "Closed, Sold, Moved, or Transferred" at bounding box center [425, 77] width 65 height 15
click at [396, 73] on input "Closed, Sold, Moved, or Transferred" at bounding box center [398, 72] width 5 height 5
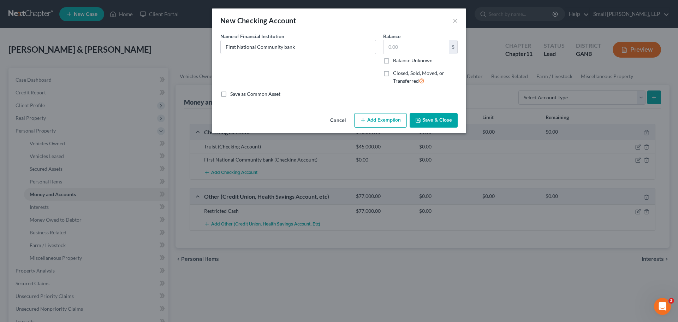
checkbox input "true"
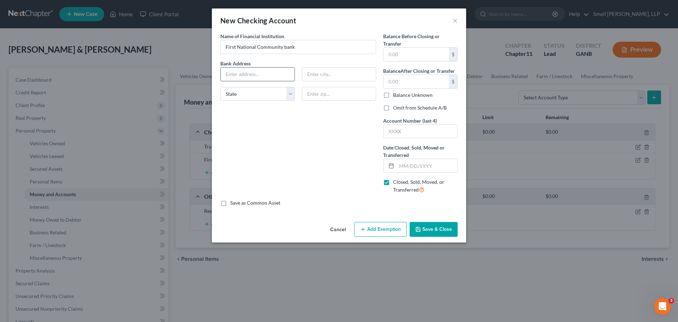
click at [228, 71] on input "text" at bounding box center [258, 73] width 74 height 13
type input "PO Box 889"
click at [316, 75] on input "text" at bounding box center [339, 73] width 74 height 13
type input "Chatsworth"
click at [259, 88] on select "State AL AK AR AZ CA CO CT DE DC FL GA GU HI ID IL IN IA KS KY LA ME MD MA MI M…" at bounding box center [257, 94] width 75 height 14
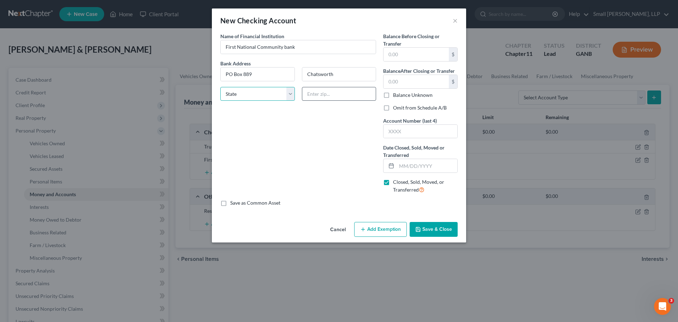
select select "10"
click at [308, 93] on input "text" at bounding box center [339, 94] width 75 height 14
type input "30705"
click at [406, 165] on input "text" at bounding box center [427, 165] width 61 height 13
type input "09/29/2025"
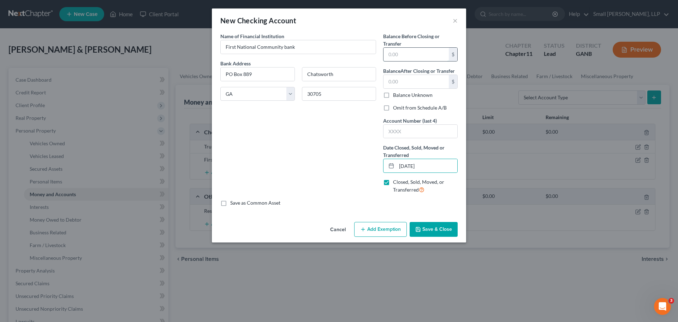
click at [424, 50] on input "text" at bounding box center [416, 54] width 65 height 13
type input "1,515.76"
click at [433, 227] on button "Save & Close" at bounding box center [434, 229] width 48 height 15
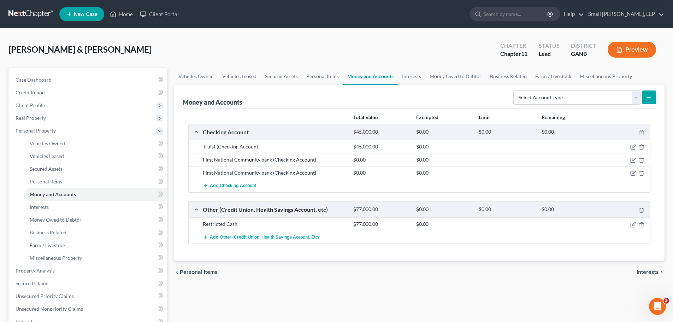
click at [246, 185] on span "Add Checking Account" at bounding box center [233, 186] width 46 height 6
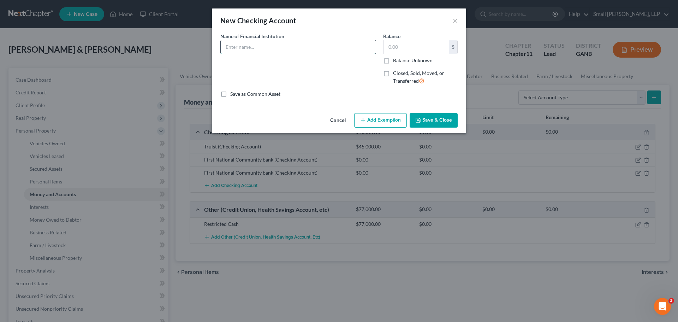
click at [267, 50] on input "text" at bounding box center [298, 46] width 155 height 13
type input "First National Community bank"
click at [408, 77] on label "Closed, Sold, Moved, or Transferred" at bounding box center [425, 77] width 65 height 15
click at [400, 74] on input "Closed, Sold, Moved, or Transferred" at bounding box center [398, 72] width 5 height 5
checkbox input "true"
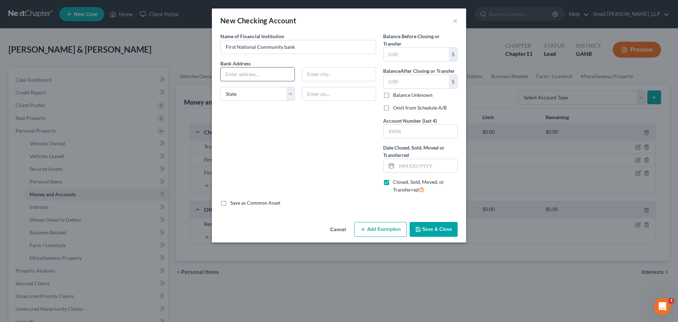
click at [273, 77] on input "text" at bounding box center [258, 73] width 74 height 13
type input "PO Box 889"
type input "Chatsworth"
click at [267, 94] on select "State AL AK AR AZ CA CO CT DE DC FL GA GU HI ID IL IN IA KS KY LA ME MD MA MI M…" at bounding box center [257, 94] width 75 height 14
select select "10"
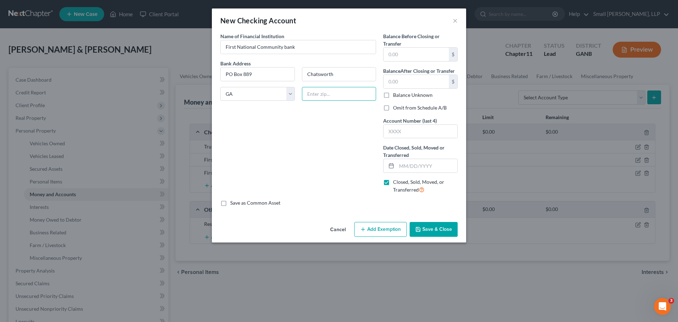
click at [318, 94] on input "text" at bounding box center [339, 94] width 75 height 14
type input "30705"
click at [405, 166] on input "text" at bounding box center [427, 165] width 61 height 13
click at [436, 132] on input "text" at bounding box center [421, 131] width 74 height 13
drag, startPoint x: 409, startPoint y: 129, endPoint x: 346, endPoint y: 122, distance: 63.9
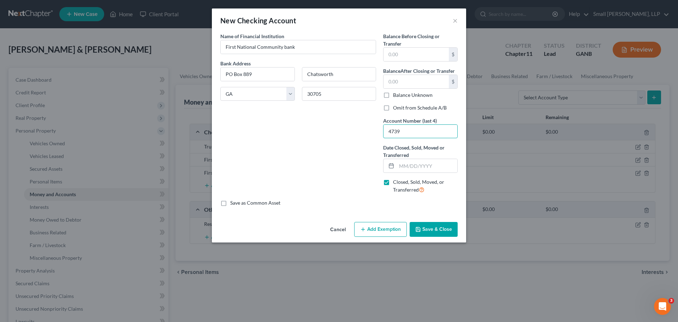
click at [346, 122] on div "Name of Financial Institution * First National Community bank Bank Address PO B…" at bounding box center [339, 115] width 244 height 167
type input "6297"
click at [423, 165] on input "text" at bounding box center [427, 165] width 61 height 13
type input "09/26/2025"
click at [412, 58] on input "text" at bounding box center [416, 54] width 65 height 13
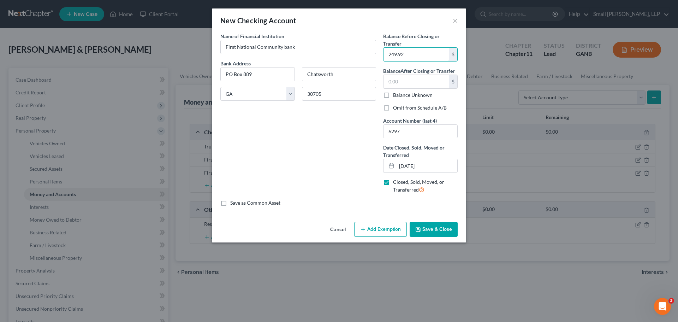
type input "249.92"
click at [426, 234] on button "Save & Close" at bounding box center [434, 229] width 48 height 15
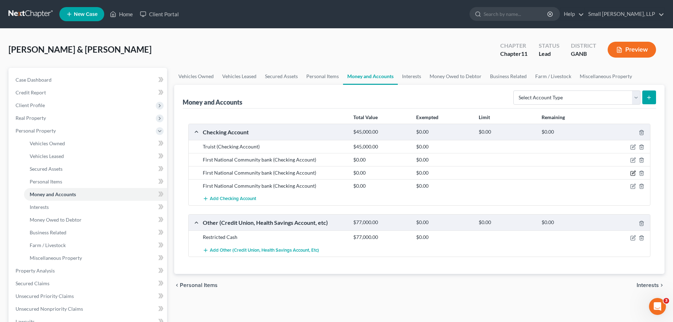
click at [630, 174] on icon "button" at bounding box center [633, 173] width 6 height 6
select select "10"
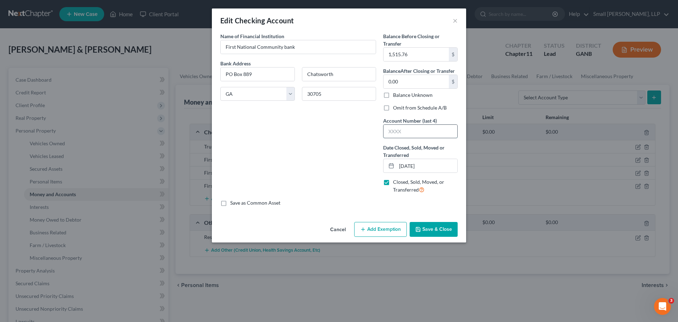
click at [403, 130] on input "text" at bounding box center [421, 131] width 74 height 13
type input "4739"
click at [450, 229] on button "Save & Close" at bounding box center [434, 229] width 48 height 15
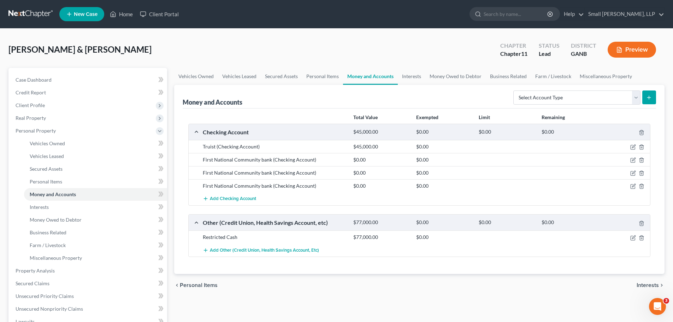
click at [636, 173] on div at bounding box center [625, 172] width 50 height 7
click at [632, 174] on icon "button" at bounding box center [633, 172] width 3 height 3
select select "10"
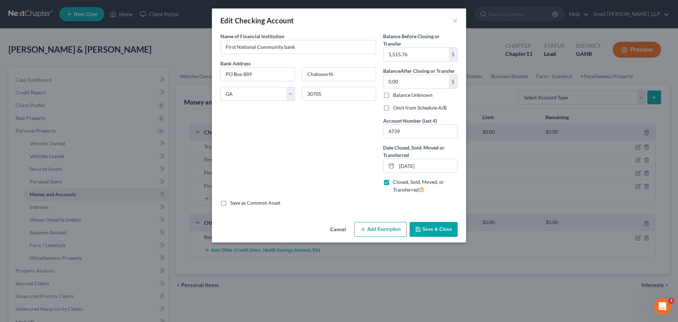
click at [441, 227] on button "Save & Close" at bounding box center [434, 229] width 48 height 15
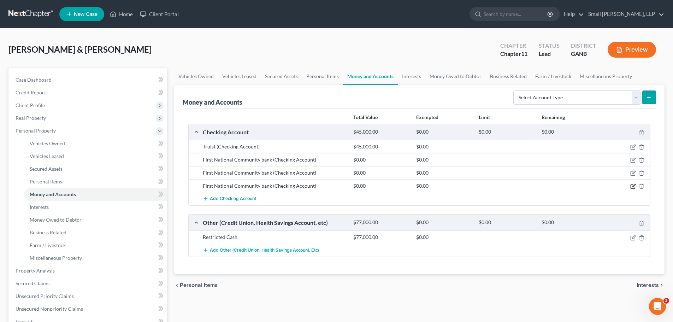
click at [631, 186] on icon "button" at bounding box center [633, 186] width 6 height 6
select select "10"
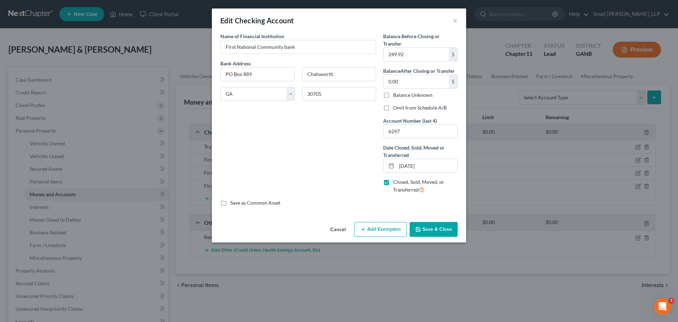
click at [442, 231] on button "Save & Close" at bounding box center [434, 229] width 48 height 15
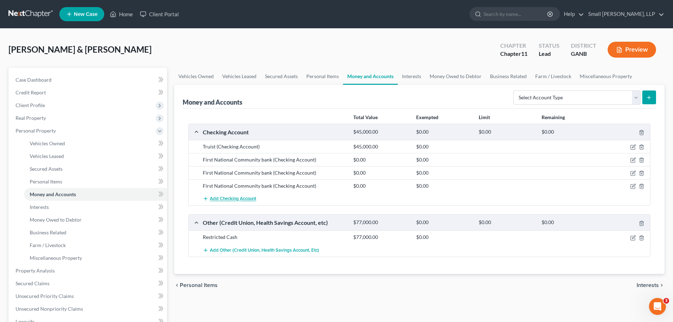
click at [225, 198] on span "Add Checking Account" at bounding box center [233, 199] width 46 height 6
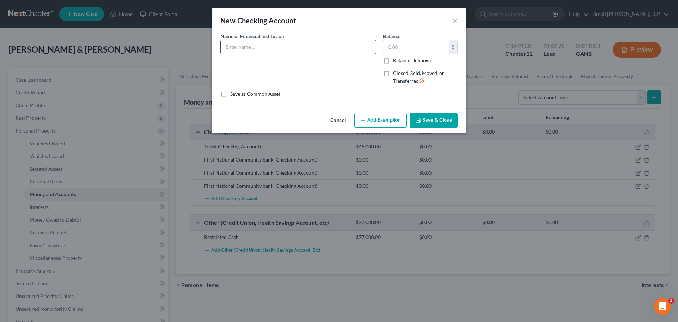
click at [253, 49] on input "text" at bounding box center [298, 46] width 155 height 13
type input "First National Community bank"
click at [393, 73] on label "Closed, Sold, Moved, or Transferred" at bounding box center [425, 77] width 65 height 15
click at [396, 73] on input "Closed, Sold, Moved, or Transferred" at bounding box center [398, 72] width 5 height 5
checkbox input "true"
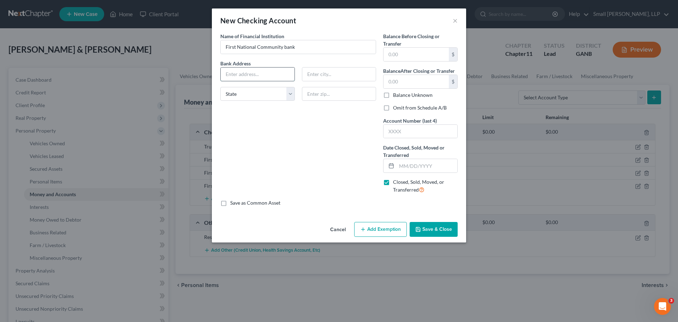
click at [253, 77] on input "text" at bounding box center [258, 73] width 74 height 13
type input "PO Box 889"
type input "Chatsworth"
select select "10"
type input "30705"
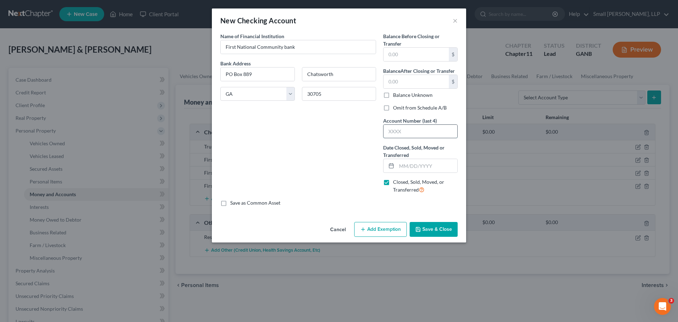
click at [402, 131] on input "text" at bounding box center [421, 131] width 74 height 13
type input "4820"
click at [416, 162] on input "text" at bounding box center [427, 165] width 61 height 13
type input "09/26/2025"
click at [404, 54] on input "text" at bounding box center [416, 54] width 65 height 13
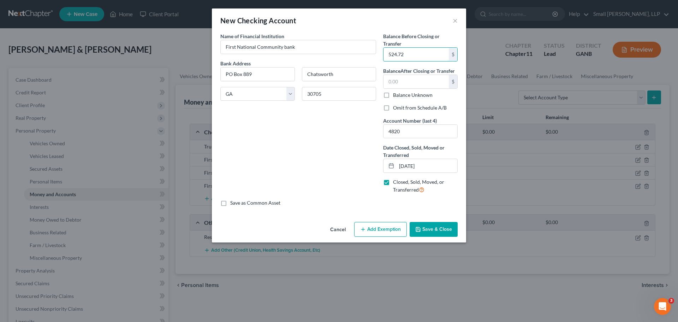
type input "524.72"
click at [428, 227] on button "Save & Close" at bounding box center [434, 229] width 48 height 15
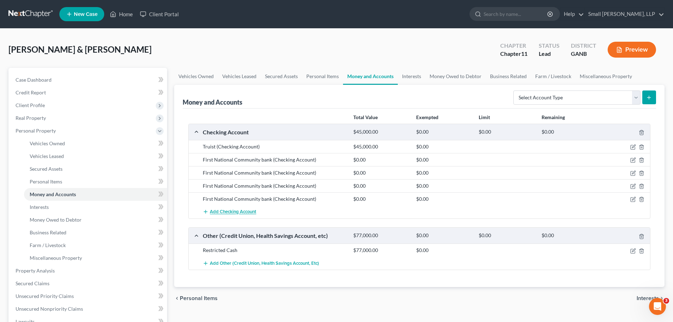
click at [213, 214] on span "Add Checking Account" at bounding box center [233, 212] width 46 height 6
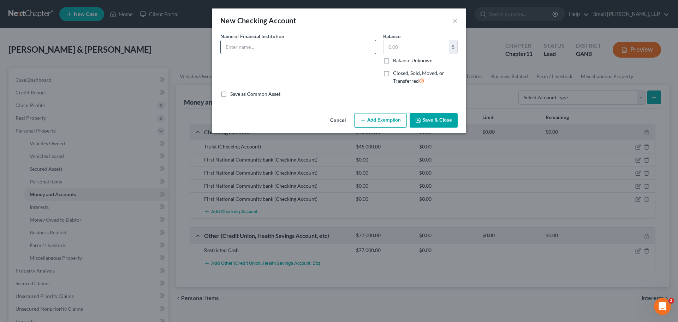
click at [260, 47] on input "text" at bounding box center [298, 46] width 155 height 13
type input "Truist"
click at [409, 75] on span "Closed, Sold, Moved, or Transferred" at bounding box center [418, 77] width 51 height 14
click at [400, 74] on input "Closed, Sold, Moved, or Transferred" at bounding box center [398, 72] width 5 height 5
checkbox input "true"
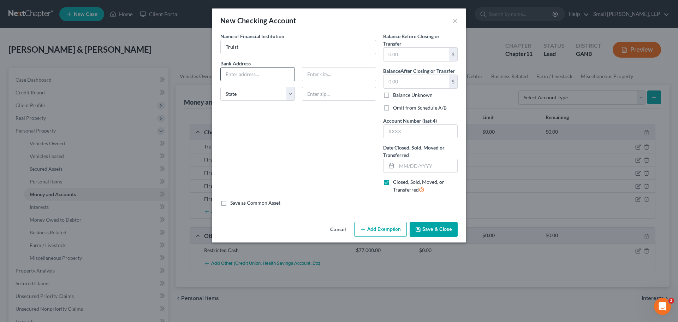
click at [265, 75] on input "text" at bounding box center [258, 73] width 74 height 13
click at [349, 123] on div "Name of Financial Institution * Truist Bank Address State AL AK AR AZ CA CO CT …" at bounding box center [298, 115] width 163 height 167
click at [409, 164] on input "text" at bounding box center [427, 165] width 61 height 13
type input "09/26/2025"
click at [408, 131] on input "text" at bounding box center [421, 131] width 74 height 13
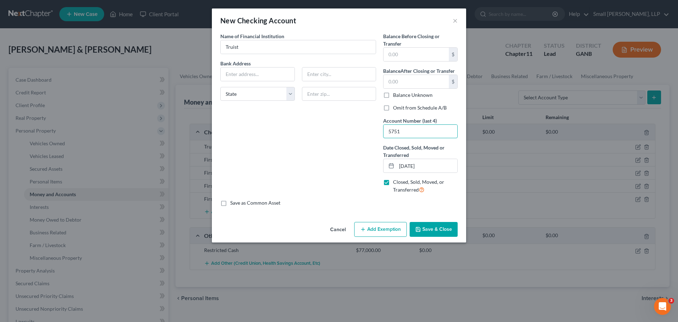
type input "5751"
click at [248, 70] on input "text" at bounding box center [258, 73] width 74 height 13
type input "500 E Elm St"
type input "Rockmart"
select select "10"
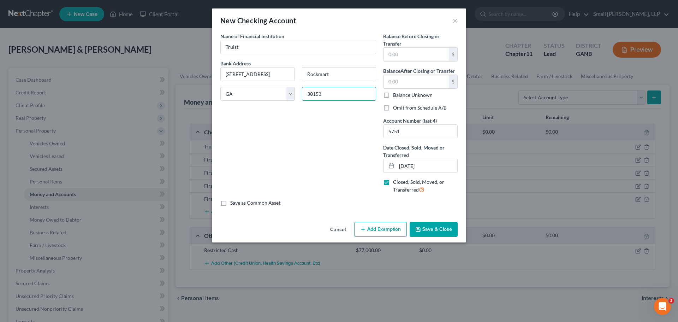
type input "30153"
click at [447, 232] on button "Save & Close" at bounding box center [434, 229] width 48 height 15
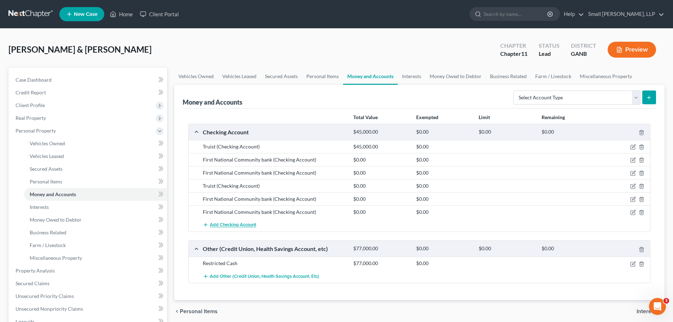
click at [237, 225] on span "Add Checking Account" at bounding box center [233, 225] width 46 height 6
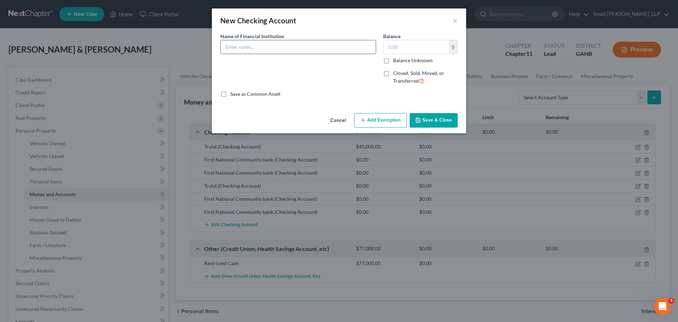
click at [275, 48] on input "text" at bounding box center [298, 46] width 155 height 13
click at [278, 48] on input "Truist" at bounding box center [298, 46] width 155 height 13
drag, startPoint x: 269, startPoint y: 49, endPoint x: 175, endPoint y: 33, distance: 95.7
click at [175, 33] on div "New Checking Account × An exemption set must first be selected from the Filing …" at bounding box center [339, 161] width 678 height 322
type input "First National Community bank"
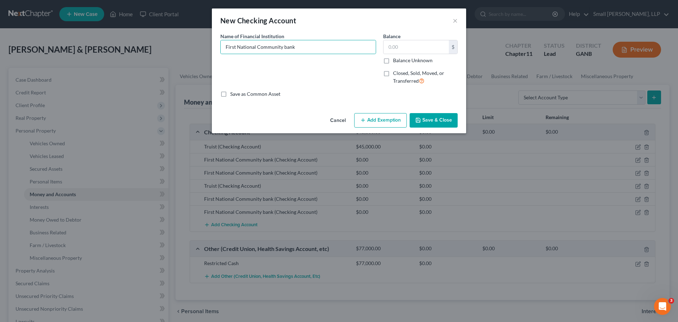
click at [409, 73] on span "Closed, Sold, Moved, or Transferred" at bounding box center [418, 77] width 51 height 14
click at [400, 73] on input "Closed, Sold, Moved, or Transferred" at bounding box center [398, 72] width 5 height 5
checkbox input "true"
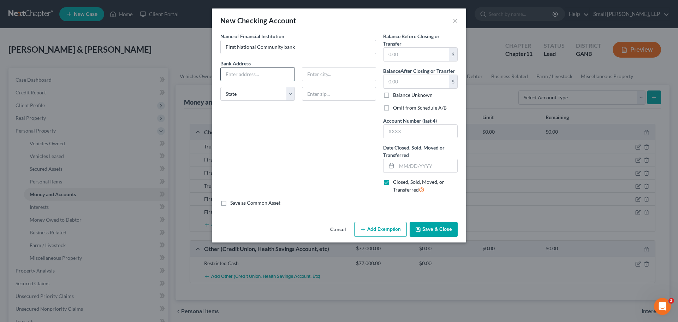
click at [257, 71] on input "text" at bounding box center [258, 73] width 74 height 13
type input "PO Box 889"
click at [322, 75] on input "text" at bounding box center [339, 73] width 74 height 13
type input "Chatsworth"
click at [276, 95] on select "State AL AK AR AZ CA CO CT DE DC FL GA GU HI ID IL IN IA KS KY LA ME MD MA MI M…" at bounding box center [257, 94] width 75 height 14
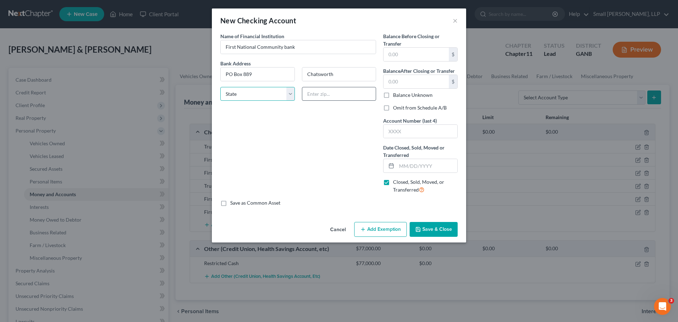
select select "10"
click at [319, 97] on input "text" at bounding box center [339, 94] width 75 height 14
type input "30705"
click at [391, 123] on label "Account Number (last 4)" at bounding box center [410, 120] width 54 height 7
click at [400, 129] on input "text" at bounding box center [421, 131] width 74 height 13
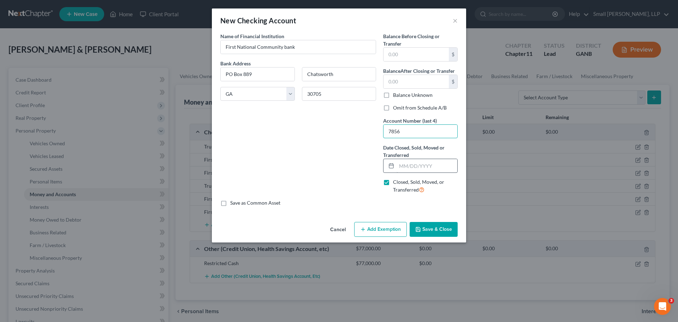
type input "7856"
click at [403, 166] on input "text" at bounding box center [427, 165] width 61 height 13
click at [433, 228] on button "Save & Close" at bounding box center [434, 229] width 48 height 15
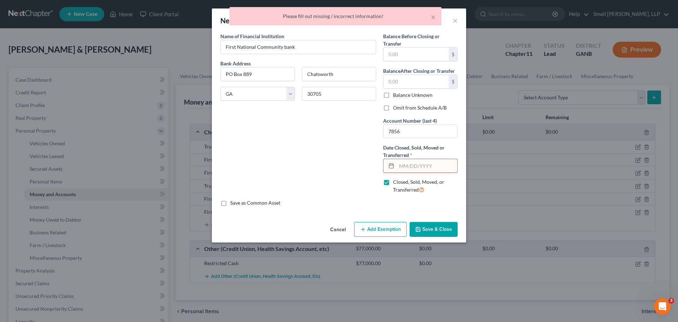
click at [368, 169] on div "Name of Financial Institution * First National Community bank Bank Address PO B…" at bounding box center [298, 115] width 163 height 167
click at [411, 159] on input "text" at bounding box center [427, 165] width 61 height 13
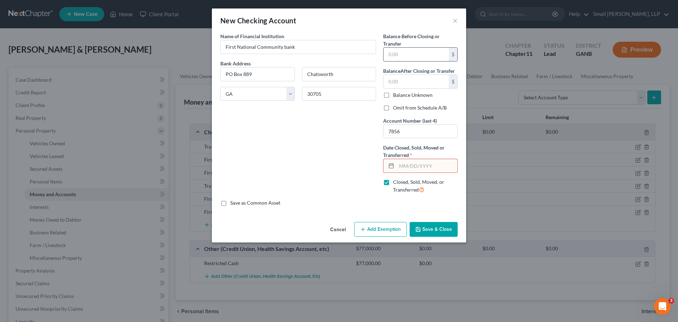
click at [403, 57] on input "text" at bounding box center [416, 54] width 65 height 13
type input "20,518.62"
click at [331, 123] on div "Name of Financial Institution * First National Community bank Bank Address PO B…" at bounding box center [298, 115] width 163 height 167
click at [406, 167] on input "text" at bounding box center [427, 165] width 61 height 13
click at [396, 183] on span "Closed, Sold, Moved, or Transferred" at bounding box center [418, 186] width 51 height 14
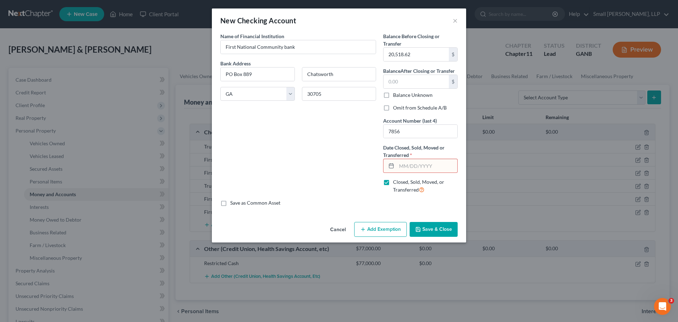
click at [396, 183] on input "Closed, Sold, Moved, or Transferred" at bounding box center [398, 180] width 5 height 5
checkbox input "false"
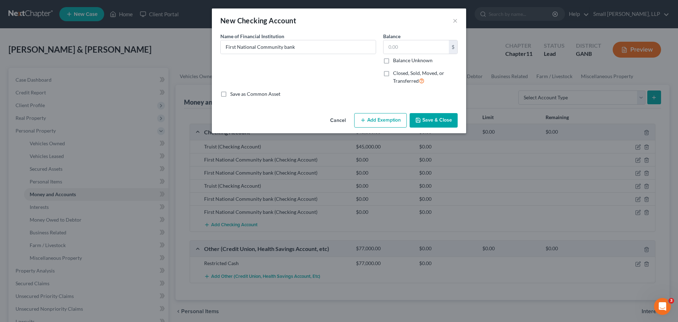
click at [426, 120] on button "Save & Close" at bounding box center [434, 120] width 48 height 15
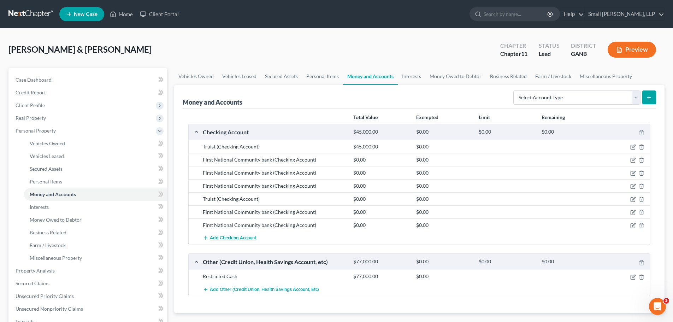
click at [221, 238] on span "Add Checking Account" at bounding box center [233, 238] width 46 height 6
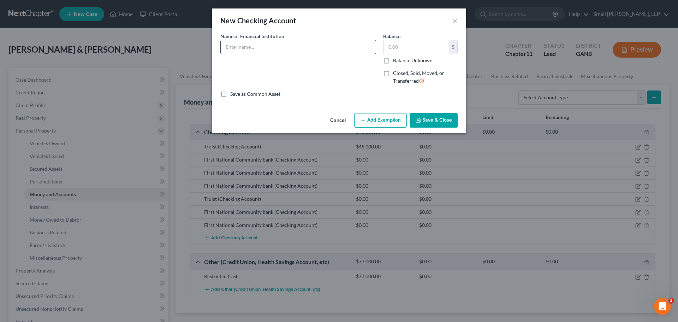
drag, startPoint x: 244, startPoint y: 48, endPoint x: 255, endPoint y: 45, distance: 11.5
click at [244, 48] on input "text" at bounding box center [298, 46] width 155 height 13
type input "First Horizon Bank"
drag, startPoint x: 385, startPoint y: 74, endPoint x: 363, endPoint y: 75, distance: 21.9
click at [363, 75] on div "Name of Financial Institution * First Horizon Bank Balance $ Balance Unknown Ba…" at bounding box center [339, 61] width 244 height 58
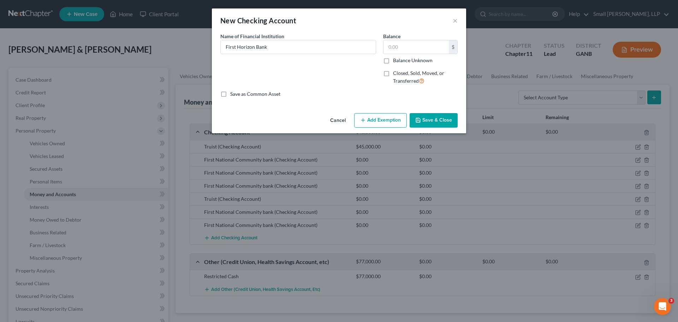
click at [363, 75] on div "Name of Financial Institution * First Horizon Bank" at bounding box center [298, 61] width 163 height 58
drag, startPoint x: 402, startPoint y: 48, endPoint x: 381, endPoint y: 47, distance: 20.1
click at [381, 47] on div "Balance $ Balance Unknown Balance Undetermined $ Balance Unknown Closed, Sold, …" at bounding box center [421, 61] width 82 height 58
type input "34"
click at [436, 121] on button "Save & Close" at bounding box center [434, 120] width 48 height 15
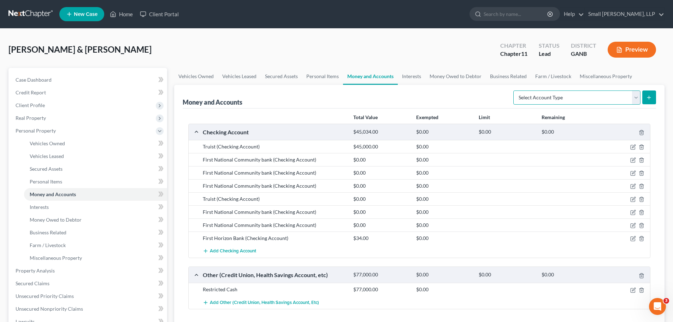
click at [634, 101] on select "Select Account Type Brokerage Cash on Hand Certificates of Deposit Checking Acc…" at bounding box center [576, 97] width 127 height 14
select select "savings"
click at [515, 90] on select "Select Account Type Brokerage Cash on Hand Certificates of Deposit Checking Acc…" at bounding box center [576, 97] width 127 height 14
click at [648, 96] on icon "submit" at bounding box center [649, 98] width 6 height 6
click at [650, 98] on icon "submit" at bounding box center [649, 98] width 6 height 6
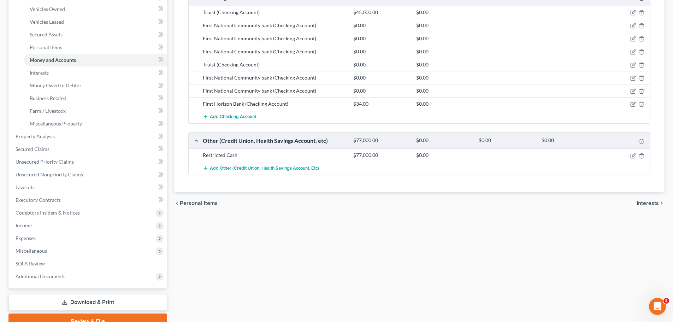
scroll to position [141, 0]
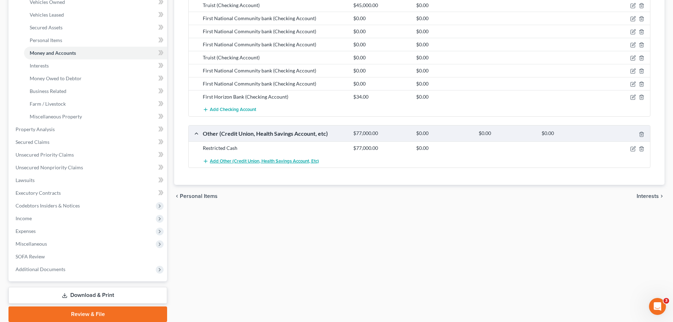
click at [308, 161] on span "Add Other (Credit Union, Health Savings Account, etc)" at bounding box center [264, 161] width 109 height 6
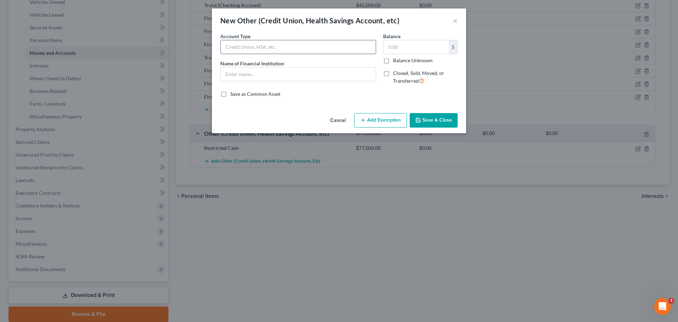
click at [310, 48] on input "text" at bounding box center [298, 46] width 155 height 13
type input "Savings Accouont"
click at [302, 69] on input "text" at bounding box center [298, 73] width 155 height 13
type input "Wells Fargo"
click at [393, 74] on label "Closed, Sold, Moved, or Transferred" at bounding box center [425, 77] width 65 height 15
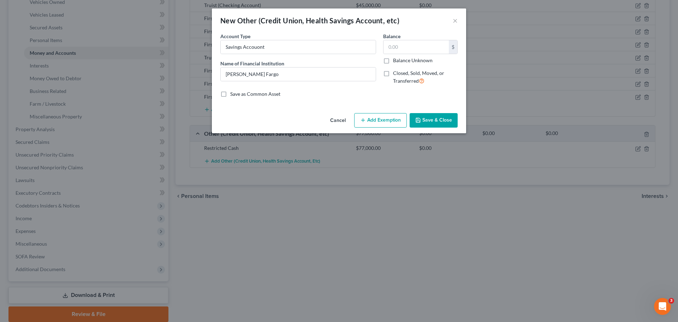
click at [396, 74] on input "Closed, Sold, Moved, or Transferred" at bounding box center [398, 72] width 5 height 5
checkbox input "true"
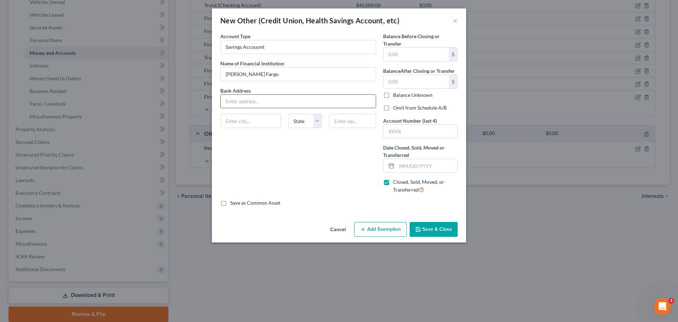
click at [280, 99] on input "text" at bounding box center [298, 101] width 155 height 13
click at [402, 167] on input "text" at bounding box center [427, 165] width 61 height 13
click at [255, 99] on input "text" at bounding box center [298, 101] width 155 height 13
type input "2 Redmond Rd NW"
type input "Rome"
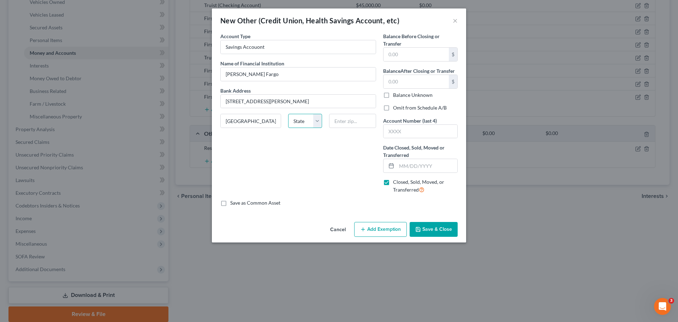
select select "10"
type input "30165"
click at [402, 166] on input "text" at bounding box center [427, 165] width 61 height 13
type input "09/26/2025"
click at [401, 127] on input "text" at bounding box center [421, 131] width 74 height 13
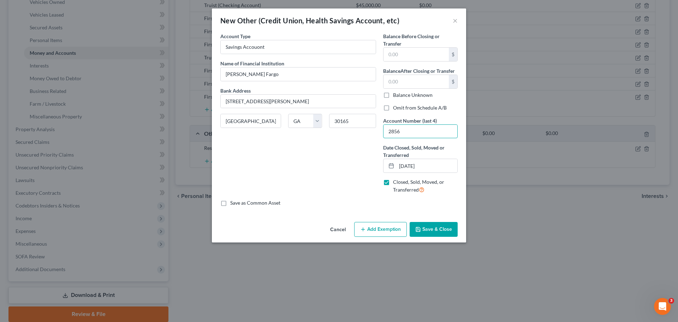
type input "2856"
click at [430, 233] on button "Save & Close" at bounding box center [434, 229] width 48 height 15
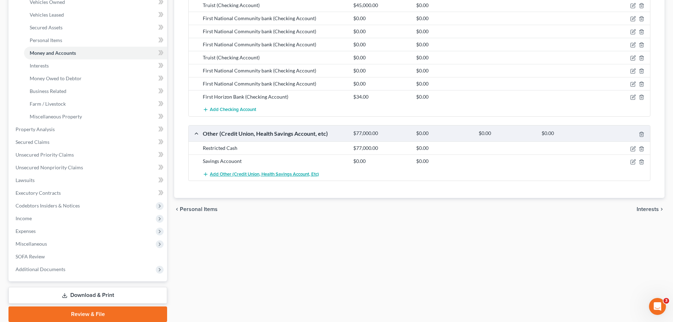
click at [268, 174] on span "Add Other (Credit Union, Health Savings Account, etc)" at bounding box center [264, 174] width 109 height 6
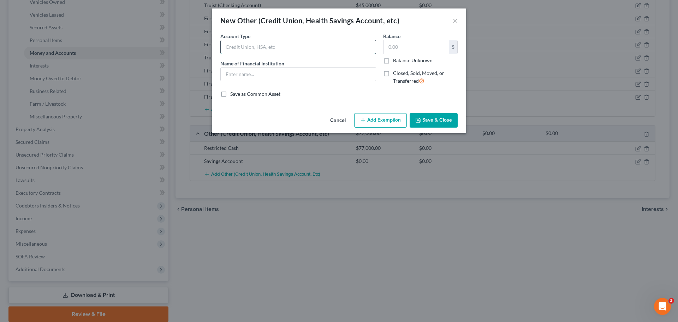
click at [260, 49] on input "text" at bounding box center [298, 46] width 155 height 13
type input "Savings Accouont"
click at [260, 78] on input "text" at bounding box center [298, 73] width 155 height 13
type input "Wells Fargo"
click at [404, 75] on span "Closed, Sold, Moved, or Transferred" at bounding box center [418, 77] width 51 height 14
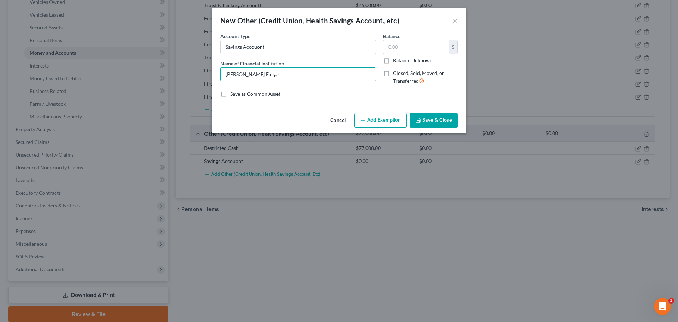
click at [400, 74] on input "Closed, Sold, Moved, or Transferred" at bounding box center [398, 72] width 5 height 5
checkbox input "true"
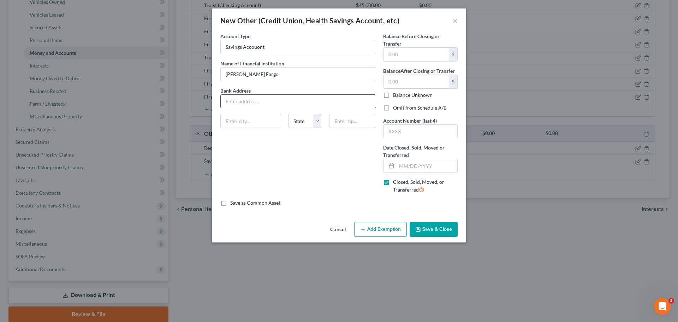
click at [259, 102] on input "text" at bounding box center [298, 101] width 155 height 13
click at [256, 100] on input "2 Redom" at bounding box center [298, 101] width 155 height 13
type input "2 Redmond Rd NW"
click at [238, 123] on input "text" at bounding box center [251, 120] width 60 height 13
type input "Rome"
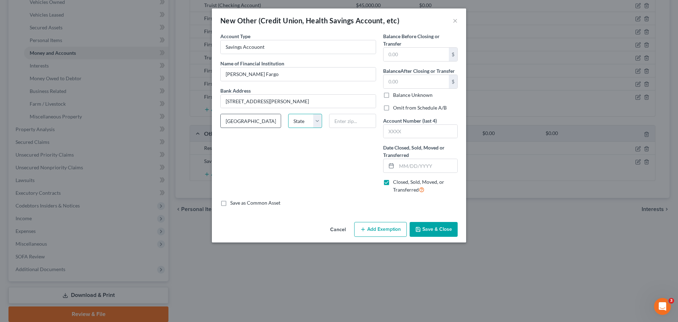
select select "10"
type input "30165"
click at [390, 127] on input "text" at bounding box center [421, 131] width 74 height 13
type input "2229"
click at [431, 228] on button "Save & Close" at bounding box center [434, 229] width 48 height 15
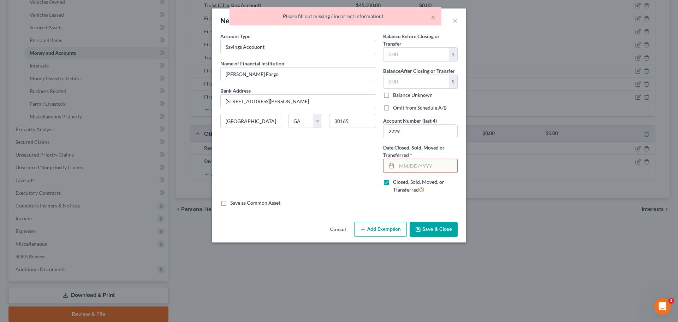
click at [366, 194] on div "Account Type Savings Accouont Name of Financial Institution * Wells Fargo Bank …" at bounding box center [298, 115] width 163 height 167
click at [418, 165] on input "text" at bounding box center [427, 165] width 61 height 13
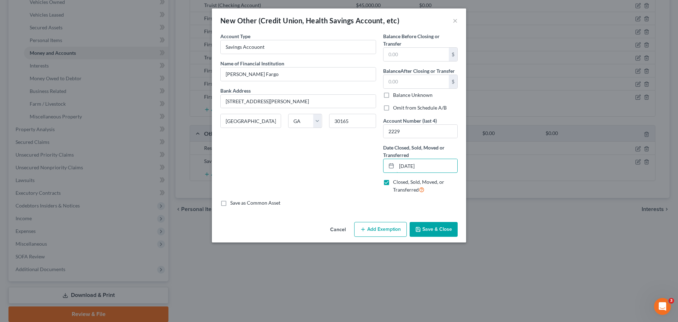
type input "09/26/2025"
click at [439, 228] on button "Save & Close" at bounding box center [434, 229] width 48 height 15
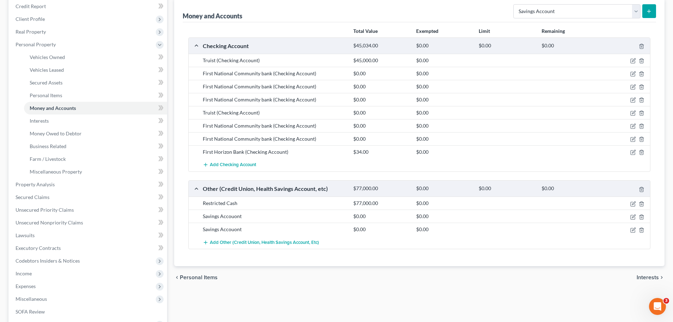
scroll to position [71, 0]
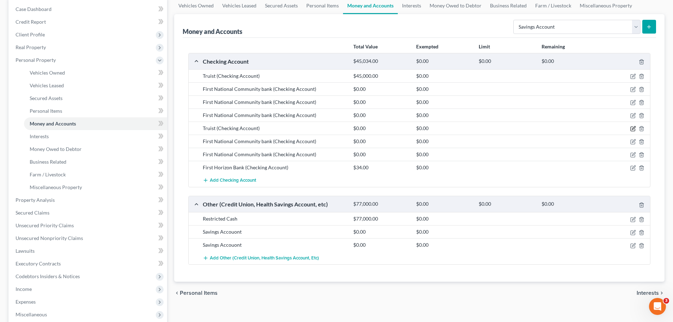
click at [632, 129] on icon "button" at bounding box center [633, 127] width 3 height 3
select select "10"
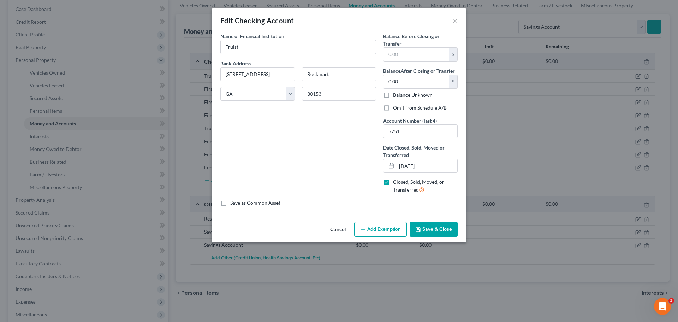
click at [448, 233] on button "Save & Close" at bounding box center [434, 229] width 48 height 15
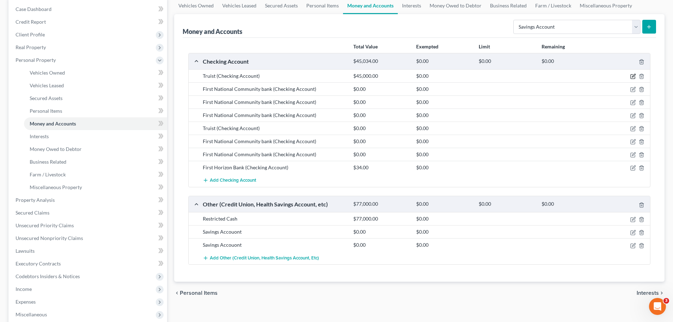
click at [631, 75] on icon "button" at bounding box center [633, 76] width 6 height 6
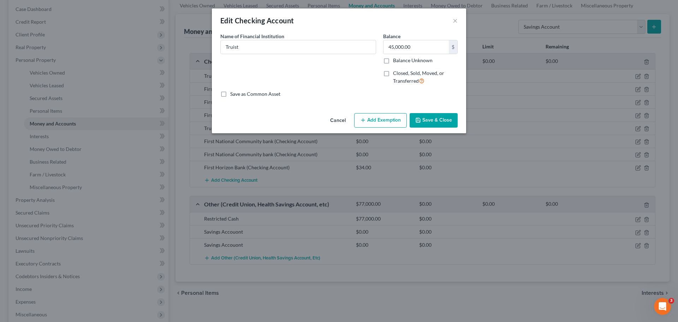
click at [444, 122] on button "Save & Close" at bounding box center [434, 120] width 48 height 15
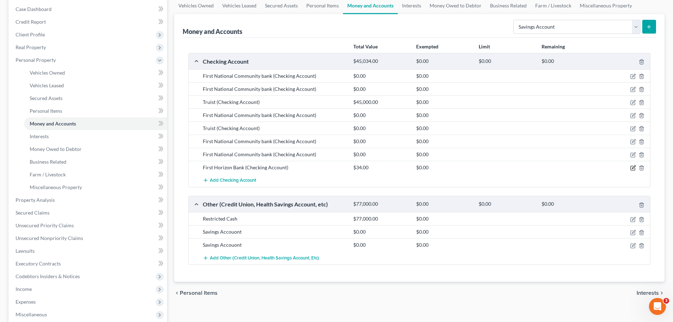
click at [631, 168] on icon "button" at bounding box center [633, 168] width 6 height 6
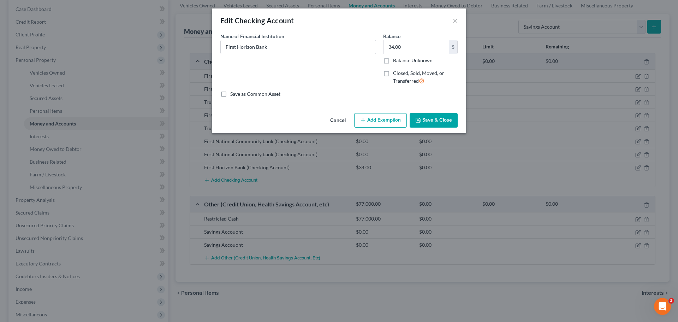
click at [445, 122] on button "Save & Close" at bounding box center [434, 120] width 48 height 15
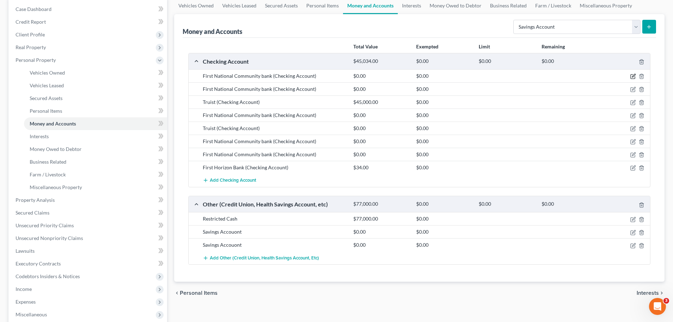
click at [634, 77] on icon "button" at bounding box center [633, 76] width 6 height 6
select select "10"
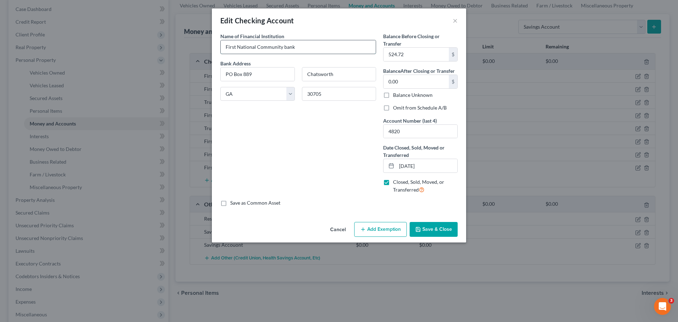
click at [285, 46] on input "First National Community bank" at bounding box center [298, 46] width 155 height 13
type input "First National Community Bank"
click at [429, 233] on button "Save & Close" at bounding box center [434, 229] width 48 height 15
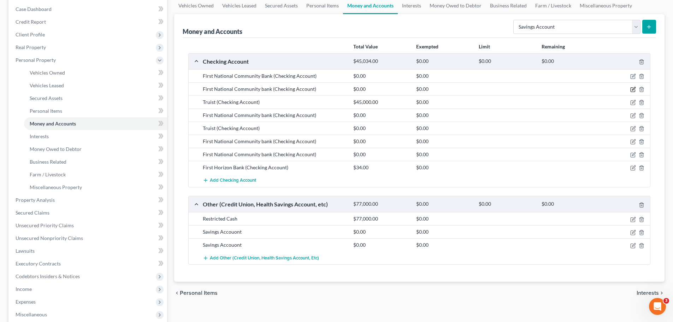
click at [632, 90] on icon "button" at bounding box center [633, 88] width 3 height 3
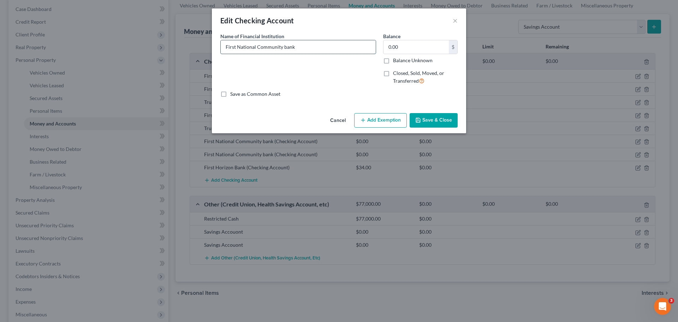
click at [286, 48] on input "First National Community bank" at bounding box center [298, 46] width 155 height 13
type input "First National Community Bank"
click at [427, 120] on button "Save & Close" at bounding box center [434, 120] width 48 height 15
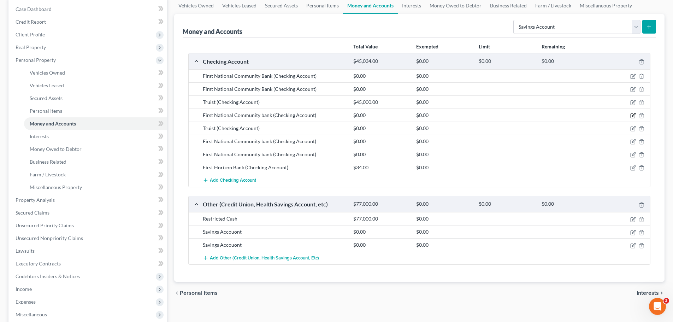
click at [633, 117] on icon "button" at bounding box center [633, 116] width 6 height 6
select select "10"
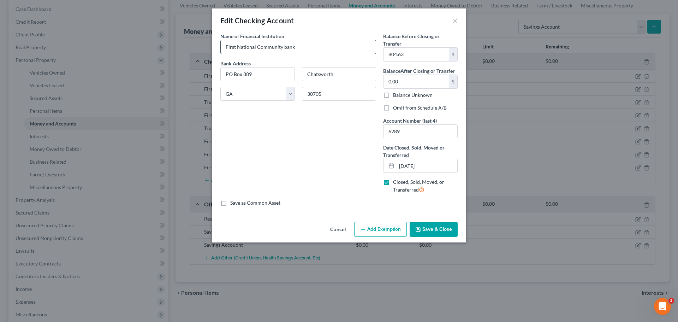
click at [285, 48] on input "First National Community bank" at bounding box center [298, 46] width 155 height 13
type input "First National Community Bank"
click at [423, 228] on button "Save & Close" at bounding box center [434, 229] width 48 height 15
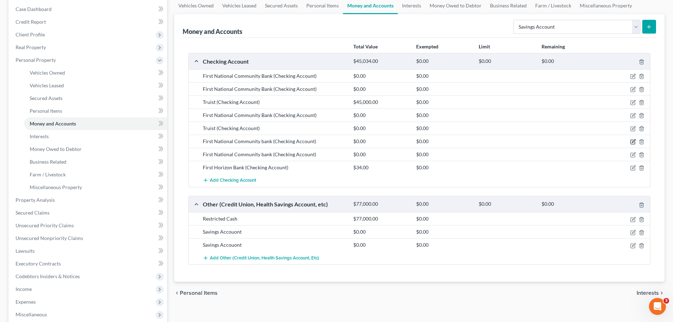
click at [633, 142] on icon "button" at bounding box center [633, 140] width 3 height 3
select select "10"
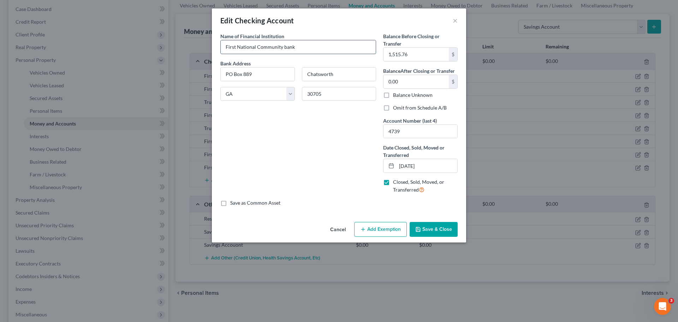
drag, startPoint x: 284, startPoint y: 46, endPoint x: 289, endPoint y: 46, distance: 5.7
click at [284, 46] on input "First National Community bank" at bounding box center [298, 46] width 155 height 13
type input "First National Community Bank"
click at [433, 228] on button "Save & Close" at bounding box center [434, 229] width 48 height 15
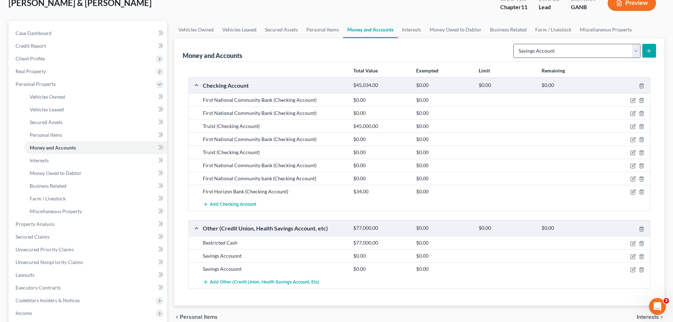
scroll to position [0, 0]
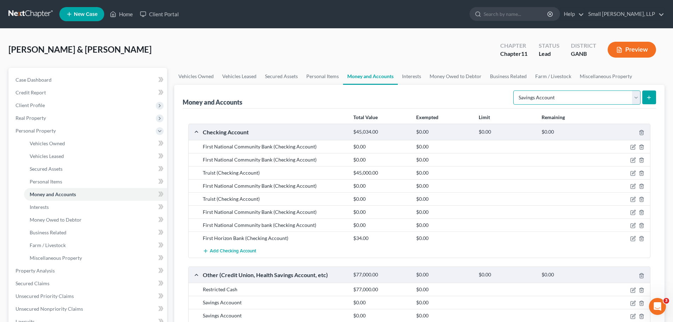
click at [633, 97] on select "Select Account Type Brokerage Cash on Hand Certificates of Deposit Checking Acc…" at bounding box center [576, 97] width 127 height 14
click at [515, 90] on select "Select Account Type Brokerage Cash on Hand Certificates of Deposit Checking Acc…" at bounding box center [576, 97] width 127 height 14
click at [645, 95] on button "submit" at bounding box center [649, 97] width 14 height 14
click at [647, 98] on icon "submit" at bounding box center [649, 98] width 6 height 6
click at [635, 98] on select "Select Account Type Brokerage Cash on Hand Certificates of Deposit Checking Acc…" at bounding box center [576, 97] width 127 height 14
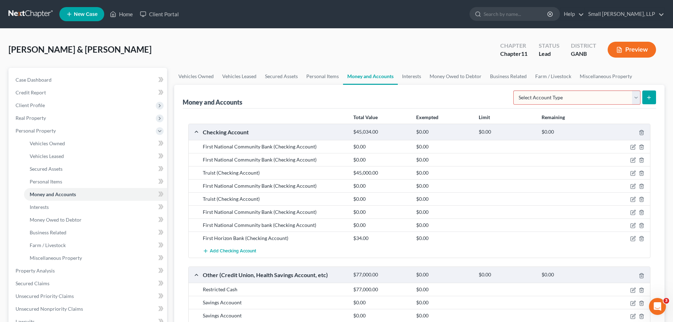
select select "savings"
click at [515, 90] on select "Select Account Type Brokerage Cash on Hand Certificates of Deposit Checking Acc…" at bounding box center [576, 97] width 127 height 14
click at [647, 99] on icon "submit" at bounding box center [649, 98] width 6 height 6
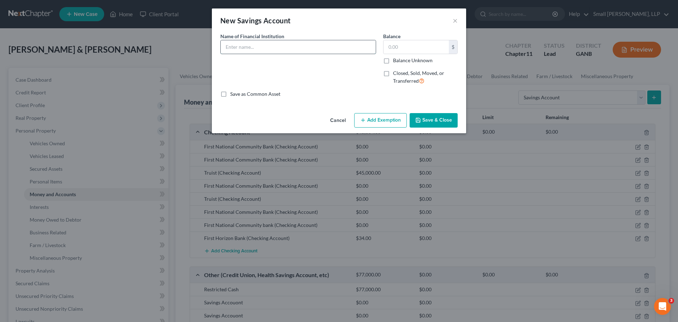
click at [289, 49] on input "text" at bounding box center [298, 46] width 155 height 13
type input "Wells Fargo"
click at [393, 75] on label "Closed, Sold, Moved, or Transferred" at bounding box center [425, 77] width 65 height 15
click at [396, 74] on input "Closed, Sold, Moved, or Transferred" at bounding box center [398, 72] width 5 height 5
checkbox input "true"
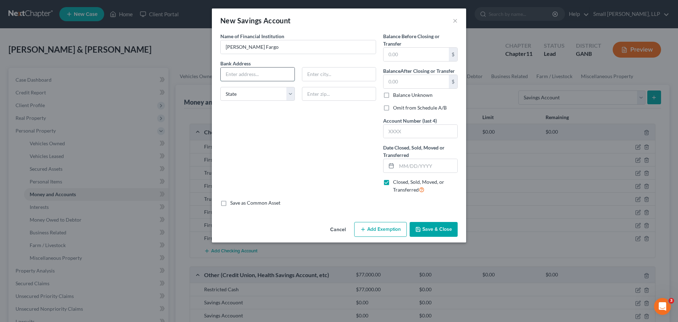
click at [269, 72] on input "text" at bounding box center [258, 73] width 74 height 13
type input "2 Redmond Rd NW"
type input "Rome"
select select "10"
type input "30165"
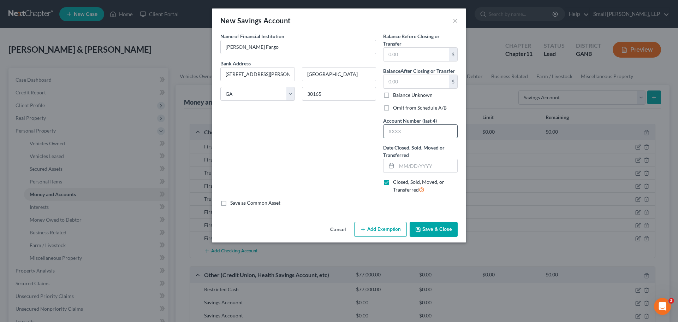
click at [392, 131] on input "text" at bounding box center [421, 131] width 74 height 13
type input "2229"
click at [412, 165] on input "text" at bounding box center [427, 165] width 61 height 13
type input "09/26/2025"
click at [446, 225] on button "Save & Close" at bounding box center [434, 229] width 48 height 15
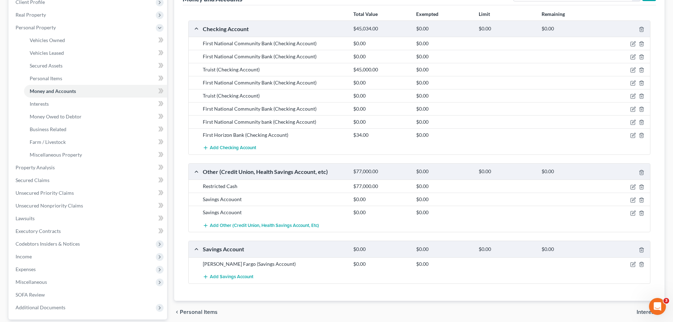
scroll to position [141, 0]
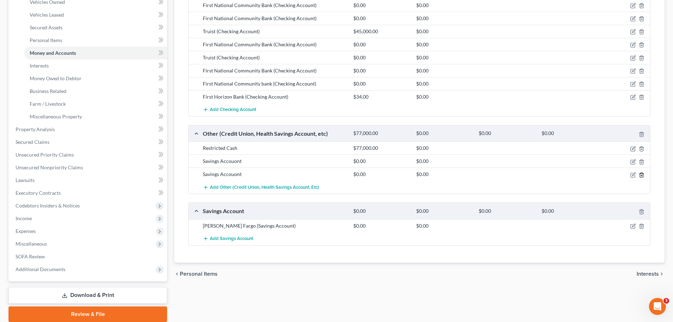
click at [643, 174] on icon "button" at bounding box center [641, 174] width 3 height 5
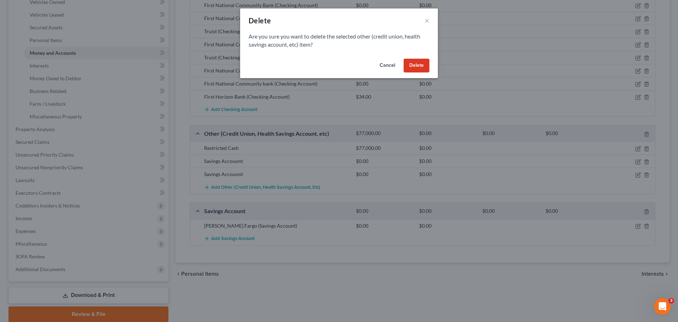
click at [417, 65] on button "Delete" at bounding box center [417, 66] width 26 height 14
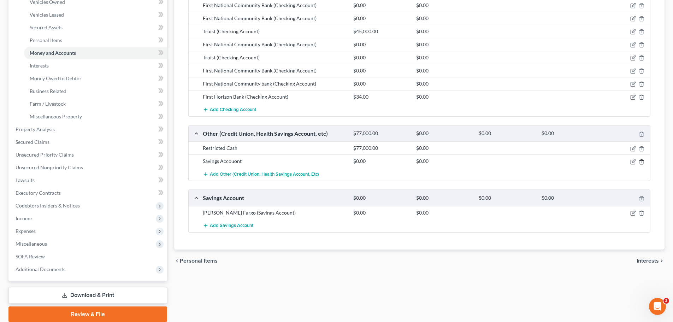
click at [640, 160] on icon "button" at bounding box center [641, 161] width 3 height 5
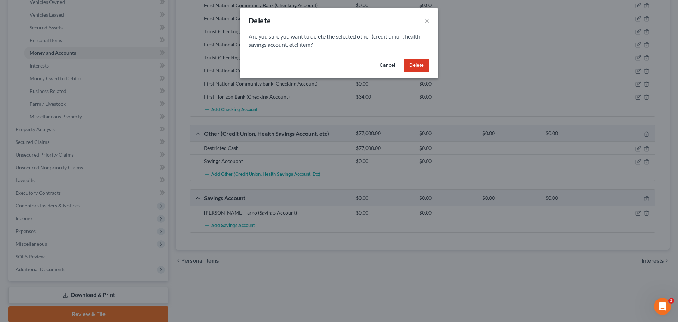
click at [417, 69] on button "Delete" at bounding box center [417, 66] width 26 height 14
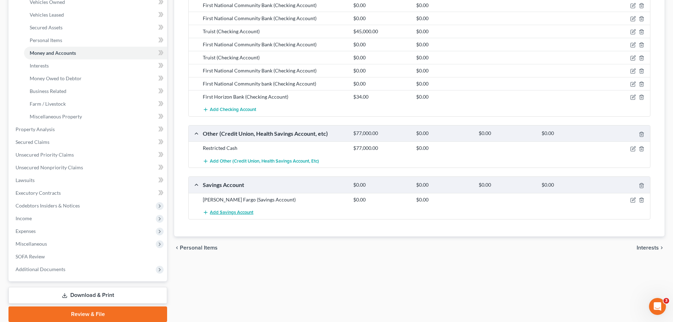
click at [245, 211] on span "Add Savings Account" at bounding box center [231, 212] width 43 height 6
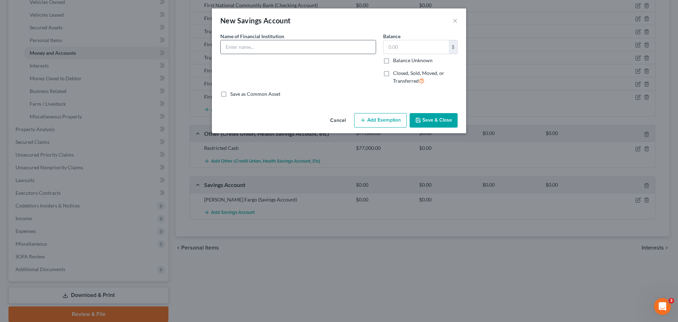
click at [259, 46] on input "text" at bounding box center [298, 46] width 155 height 13
type input "Wells Fargo"
click at [404, 73] on span "Closed, Sold, Moved, or Transferred" at bounding box center [418, 77] width 51 height 14
click at [400, 73] on input "Closed, Sold, Moved, or Transferred" at bounding box center [398, 72] width 5 height 5
checkbox input "true"
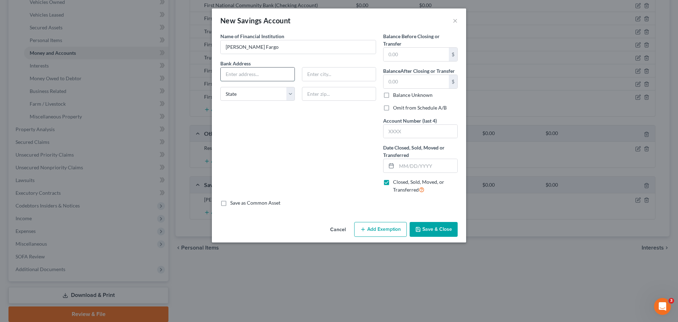
click at [251, 77] on input "text" at bounding box center [258, 73] width 74 height 13
type input "2 Redmond Rd NW"
type input "g"
type input "Rome"
select select "10"
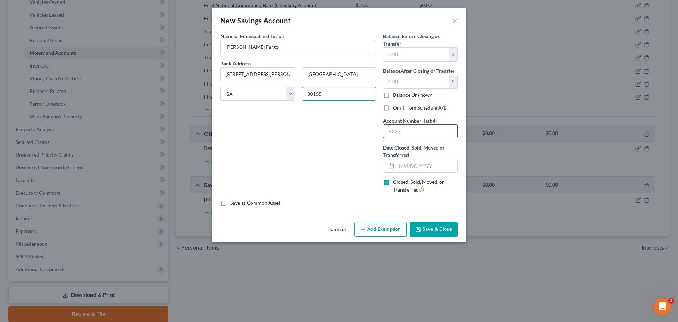
type input "30165"
click at [394, 131] on input "text" at bounding box center [421, 131] width 74 height 13
type input "2856"
click at [415, 169] on input "text" at bounding box center [427, 165] width 61 height 13
type input "09/26/2025"
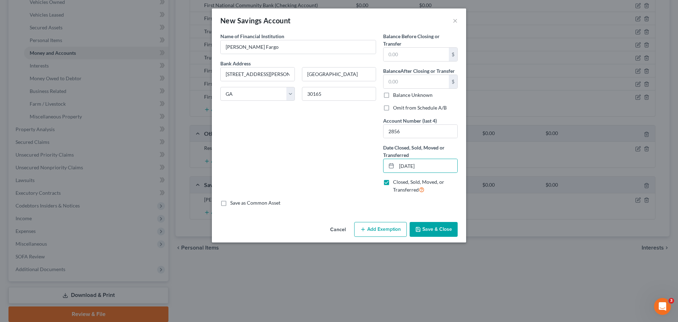
click at [432, 223] on button "Save & Close" at bounding box center [434, 229] width 48 height 15
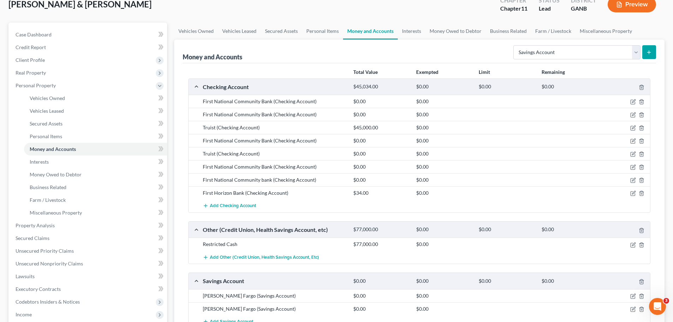
scroll to position [35, 0]
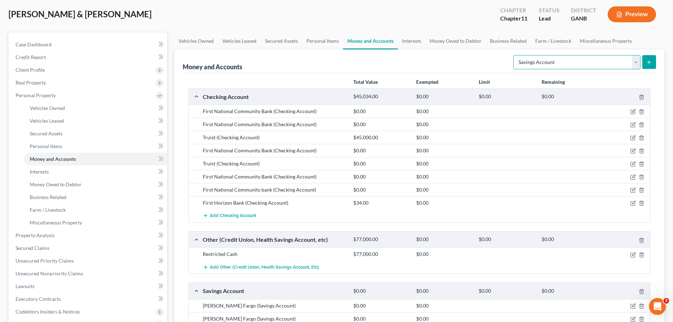
click at [635, 65] on select "Select Account Type Brokerage Cash on Hand Certificates of Deposit Checking Acc…" at bounding box center [576, 62] width 127 height 14
click at [230, 214] on span "Add Checking Account" at bounding box center [233, 216] width 46 height 6
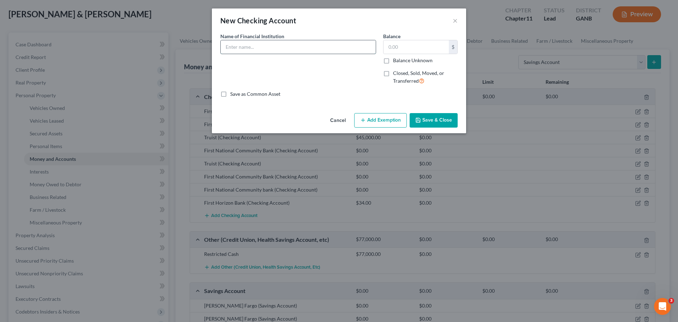
click at [261, 51] on input "text" at bounding box center [298, 46] width 155 height 13
type input "Bank of America"
click at [400, 50] on input "text" at bounding box center [416, 46] width 65 height 13
type input "0.13"
click at [427, 118] on button "Save & Close" at bounding box center [434, 120] width 48 height 15
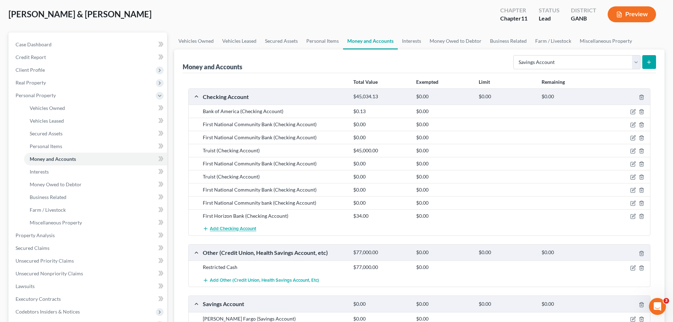
click at [245, 227] on span "Add Checking Account" at bounding box center [233, 229] width 46 height 6
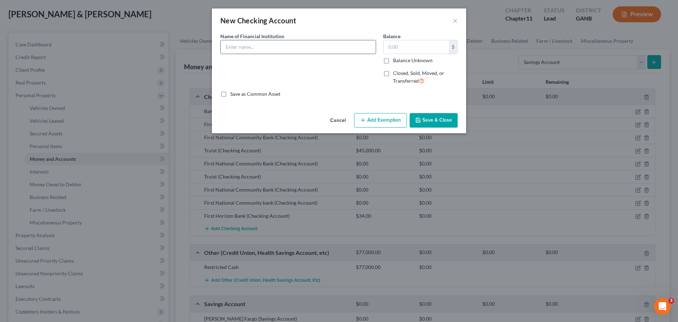
click at [246, 43] on input "text" at bounding box center [298, 46] width 155 height 13
type input "Bank of America"
click at [396, 47] on input "text" at bounding box center [416, 46] width 65 height 13
type input "283.87"
click at [442, 119] on button "Save & Close" at bounding box center [434, 120] width 48 height 15
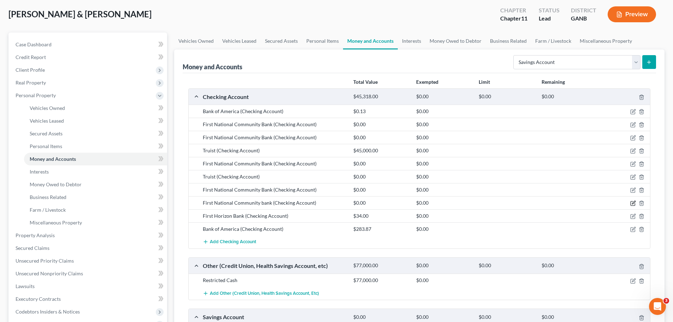
click at [633, 204] on icon "button" at bounding box center [633, 202] width 3 height 3
select select "10"
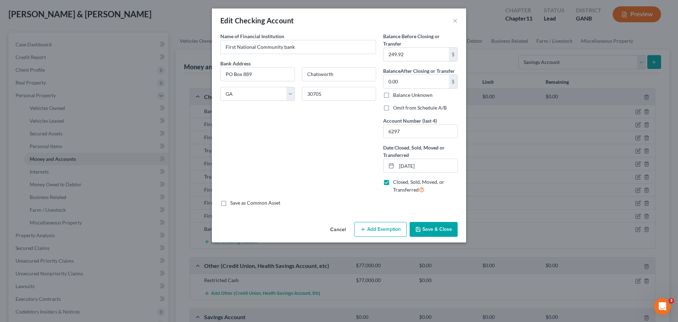
click at [448, 233] on button "Save & Close" at bounding box center [434, 229] width 48 height 15
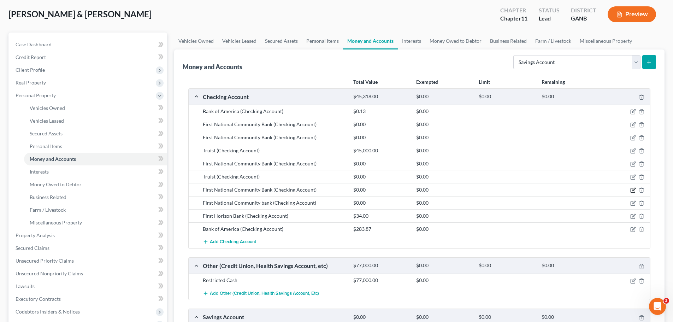
click at [632, 189] on icon "button" at bounding box center [633, 190] width 6 height 6
select select "10"
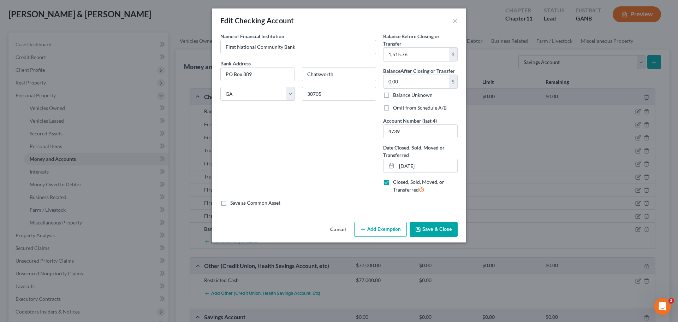
click at [447, 234] on button "Save & Close" at bounding box center [434, 229] width 48 height 15
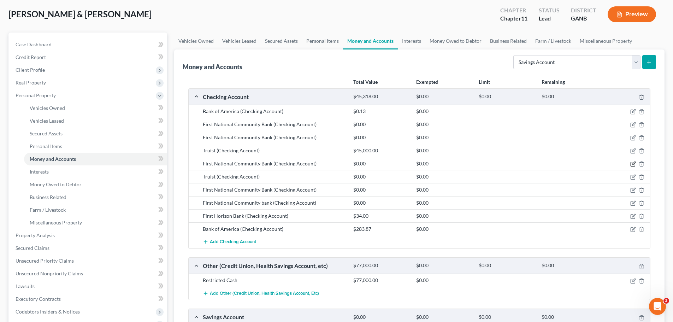
click at [632, 164] on icon "button" at bounding box center [633, 164] width 6 height 6
select select "10"
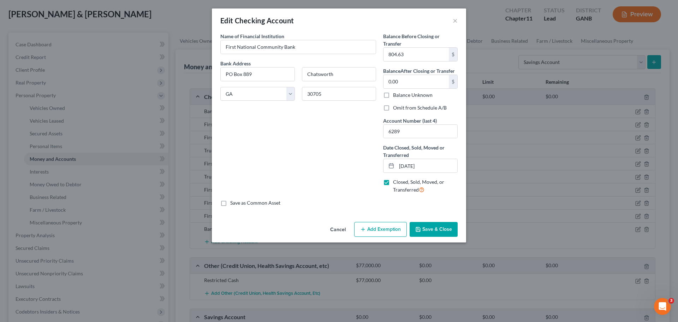
click at [448, 228] on button "Save & Close" at bounding box center [434, 229] width 48 height 15
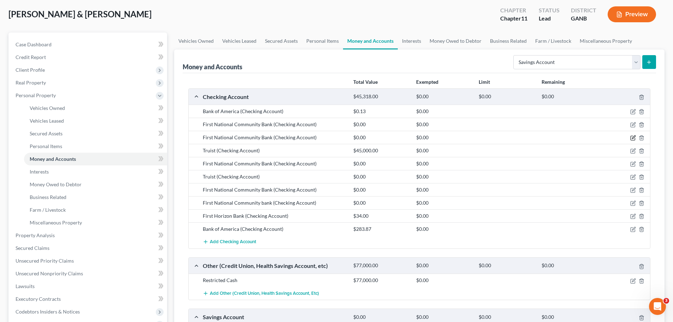
click at [632, 137] on icon "button" at bounding box center [633, 138] width 6 height 6
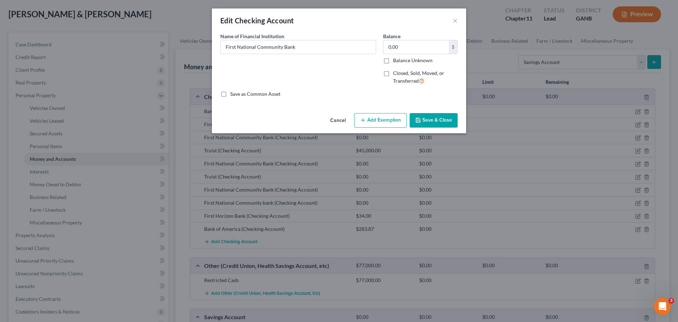
click at [416, 57] on label "Balance Unknown" at bounding box center [413, 60] width 40 height 7
click at [400, 57] on input "Balance Unknown" at bounding box center [398, 59] width 5 height 5
click at [415, 58] on label "Balance Unknown" at bounding box center [413, 60] width 40 height 7
click at [400, 58] on input "Balance Unknown" at bounding box center [398, 59] width 5 height 5
checkbox input "false"
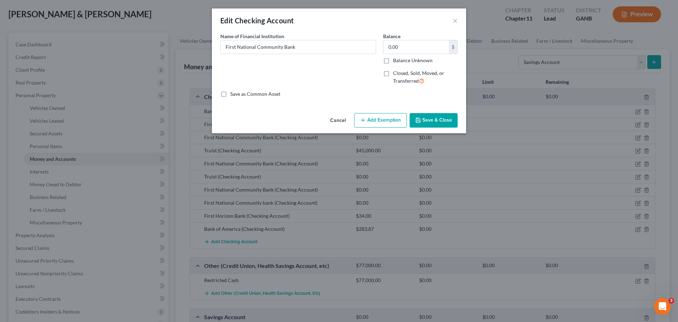
click at [393, 72] on label "Closed, Sold, Moved, or Transferred" at bounding box center [425, 77] width 65 height 15
click at [396, 72] on input "Closed, Sold, Moved, or Transferred" at bounding box center [398, 72] width 5 height 5
checkbox input "true"
select select "10"
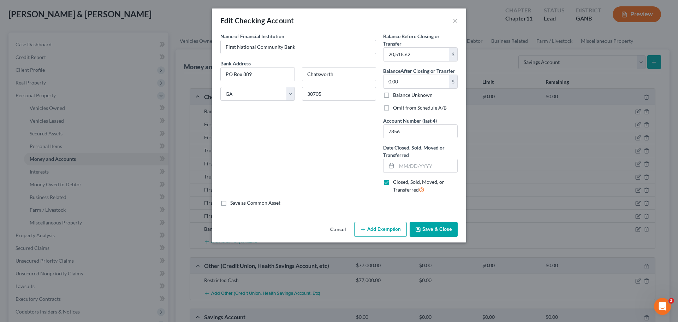
click at [393, 183] on label "Closed, Sold, Moved, or Transferred" at bounding box center [425, 185] width 65 height 15
click at [396, 183] on input "Closed, Sold, Moved, or Transferred" at bounding box center [398, 180] width 5 height 5
checkbox input "false"
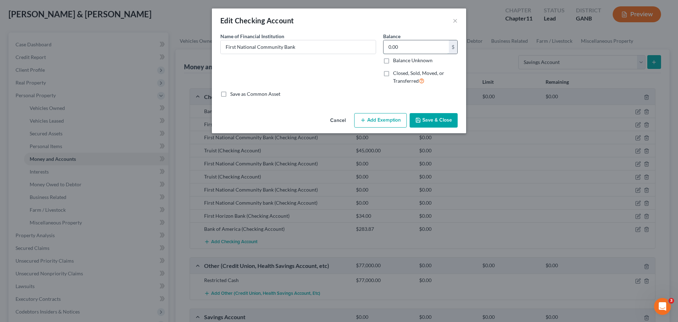
click at [401, 44] on input "0.00" at bounding box center [416, 46] width 65 height 13
type input "20,518.62"
click at [445, 119] on button "Save & Close" at bounding box center [434, 120] width 48 height 15
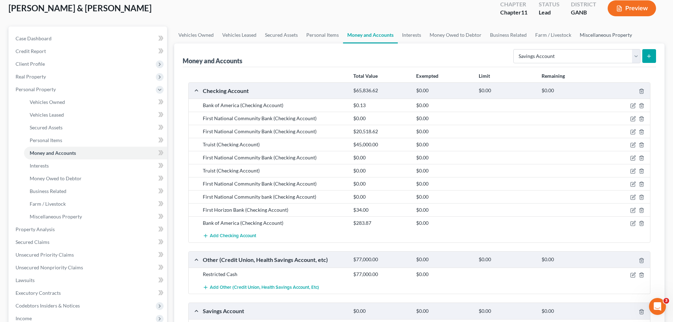
scroll to position [0, 0]
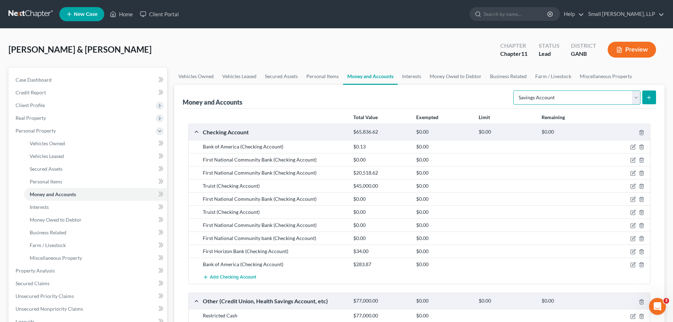
click at [635, 98] on select "Select Account Type Brokerage Cash on Hand Certificates of Deposit Checking Acc…" at bounding box center [576, 97] width 127 height 14
click at [469, 89] on div "Money and Accounts Select Account Type Brokerage Cash on Hand Certificates of D…" at bounding box center [419, 97] width 473 height 24
